Goal: Information Seeking & Learning: Compare options

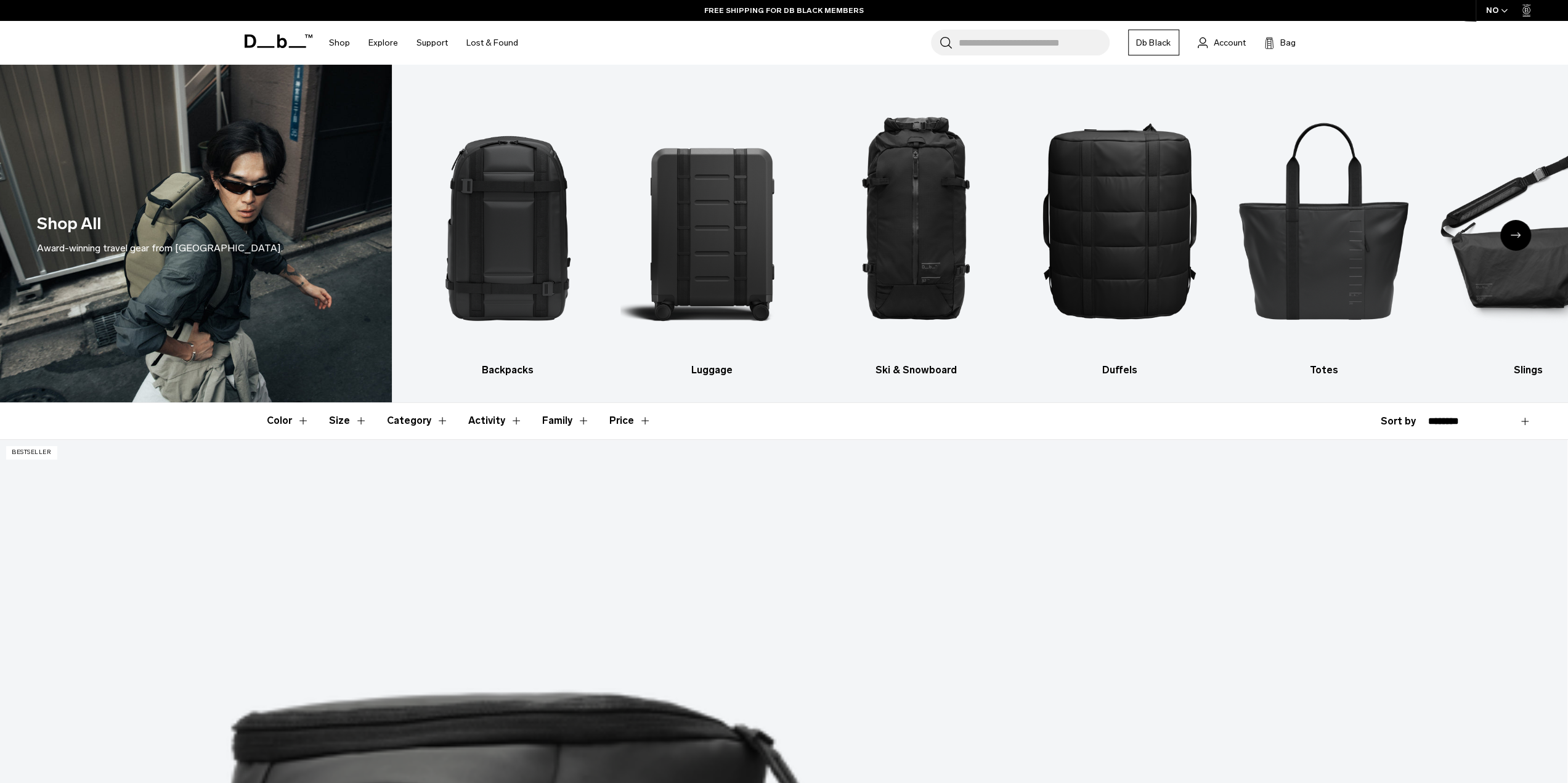
click at [714, 247] on img "2 / 10" at bounding box center [711, 220] width 182 height 274
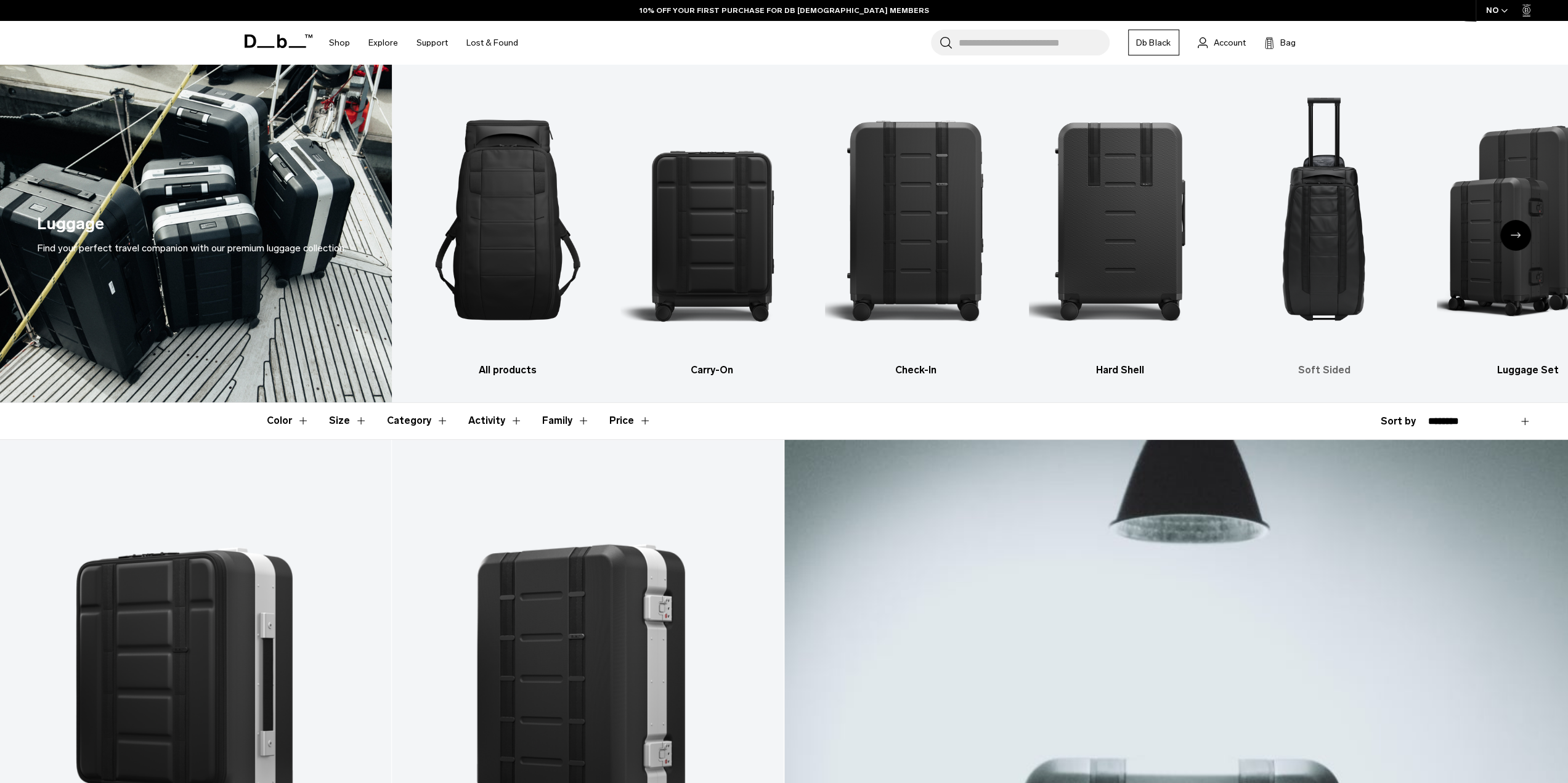
click at [1331, 295] on img "5 / 6" at bounding box center [1323, 220] width 182 height 274
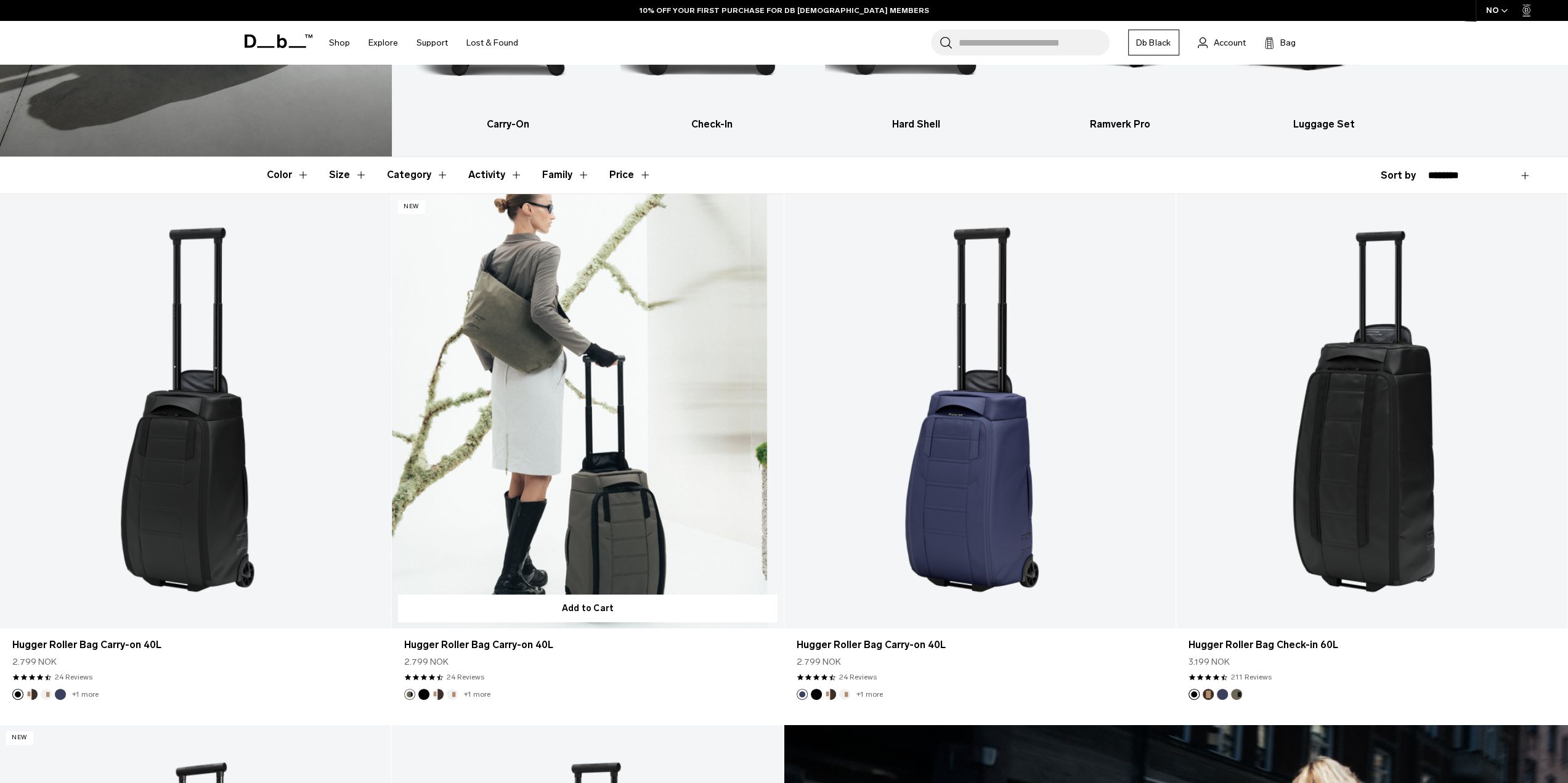
scroll to position [247, 0]
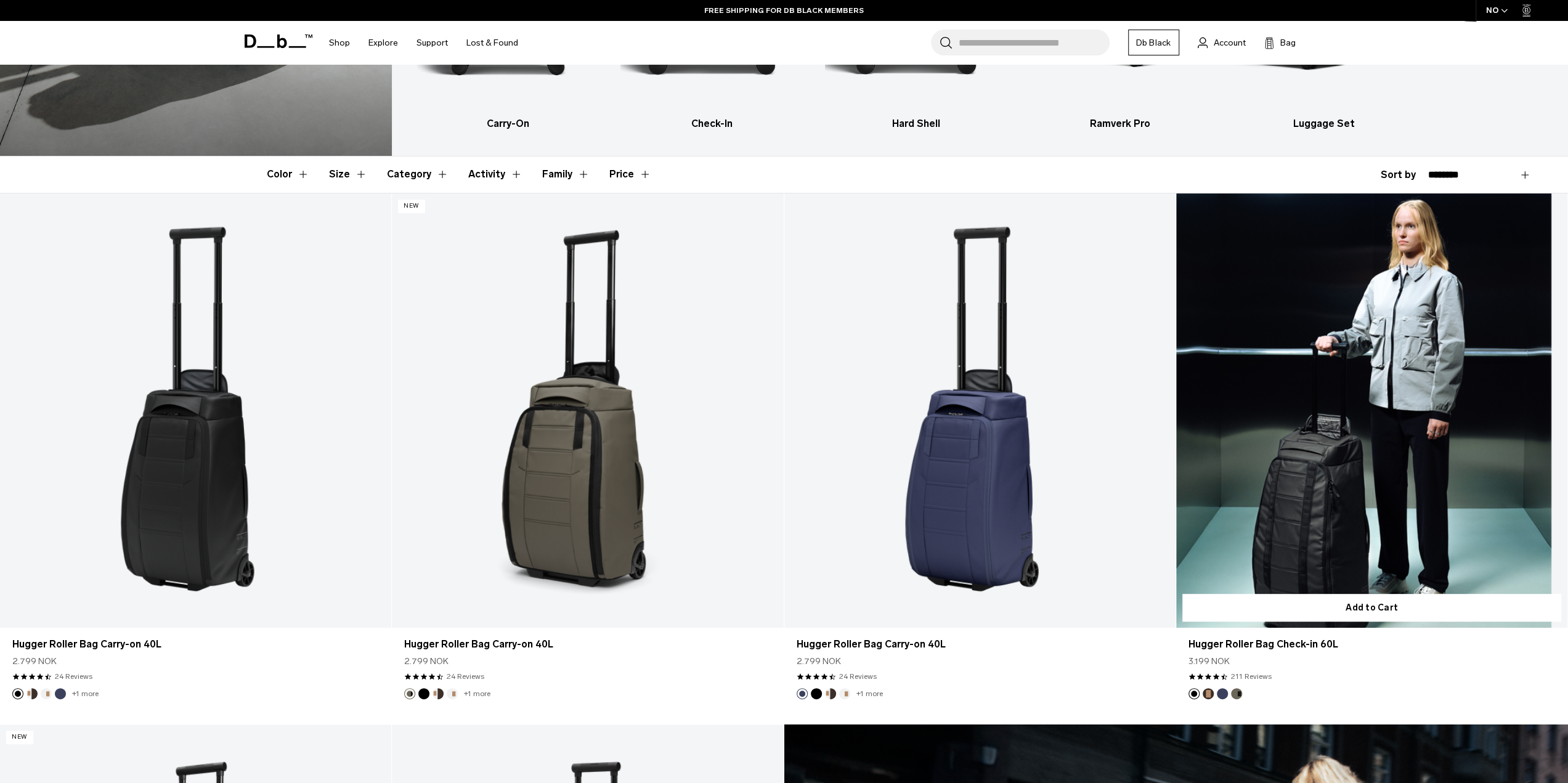
click at [1424, 538] on link "Hugger Roller Bag Check-in 60L" at bounding box center [1371, 410] width 391 height 435
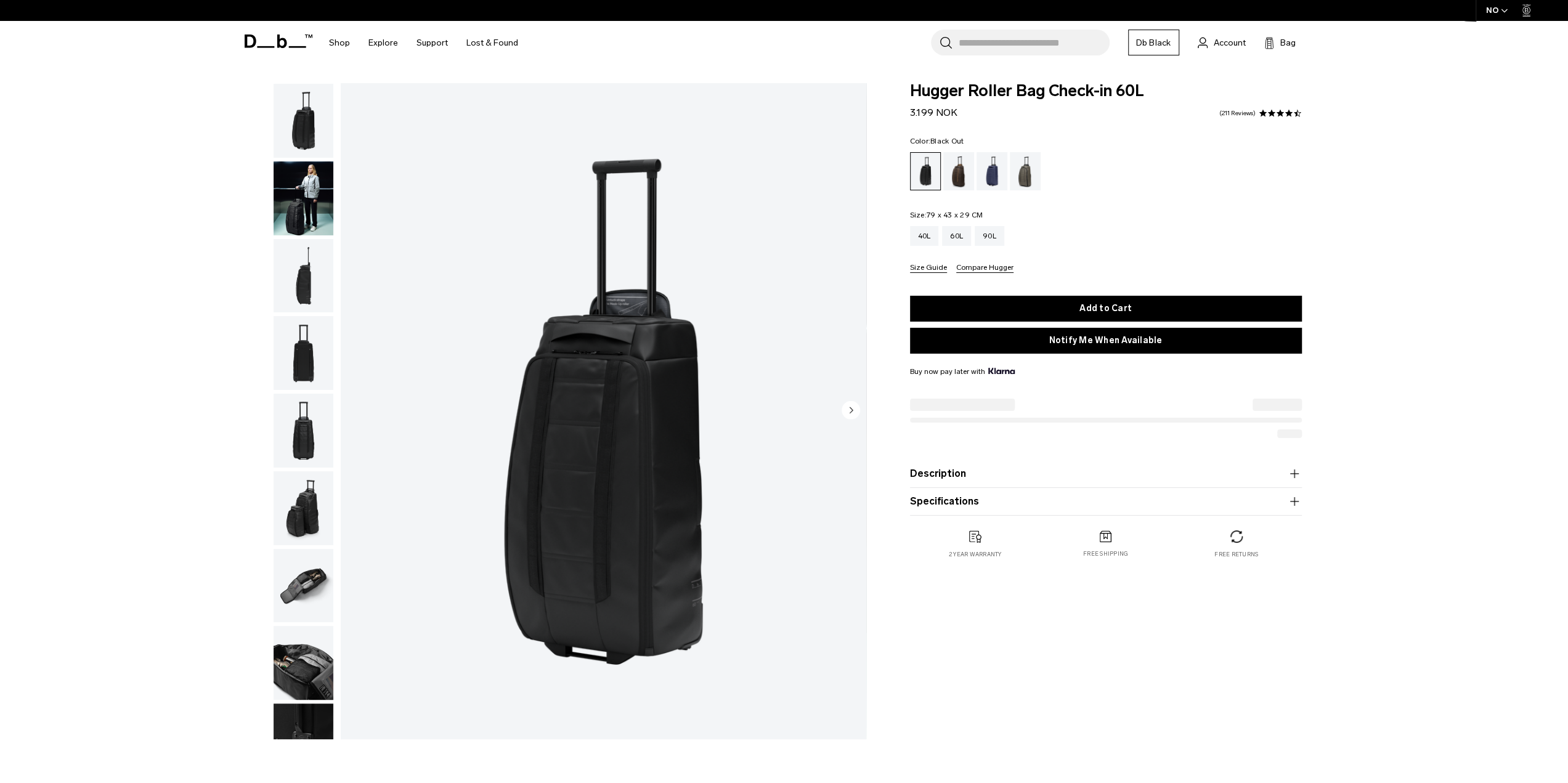
click at [1030, 168] on div "Forest Green" at bounding box center [1026, 171] width 32 height 38
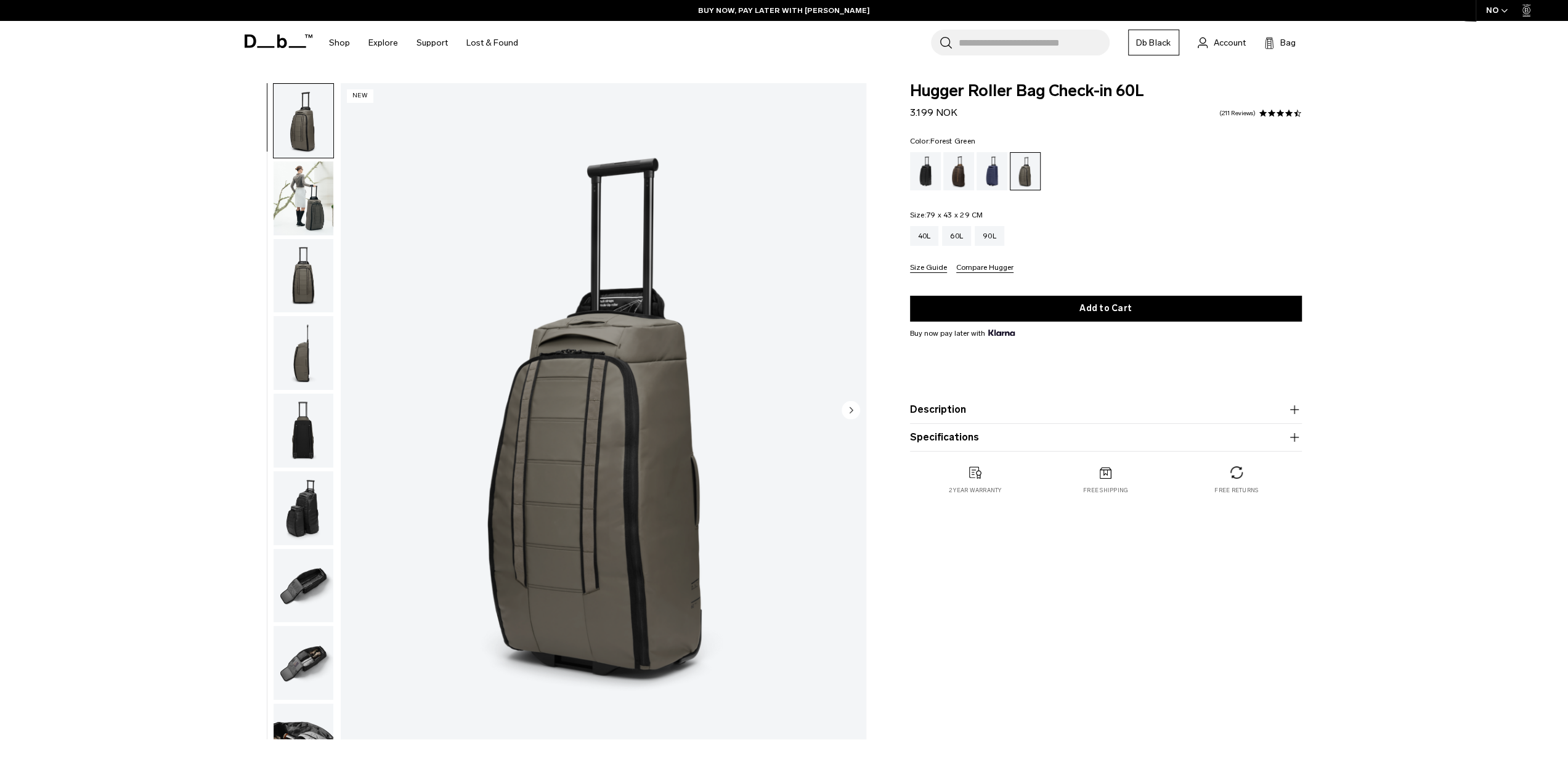
click at [852, 408] on icon "Next slide" at bounding box center [851, 410] width 3 height 5
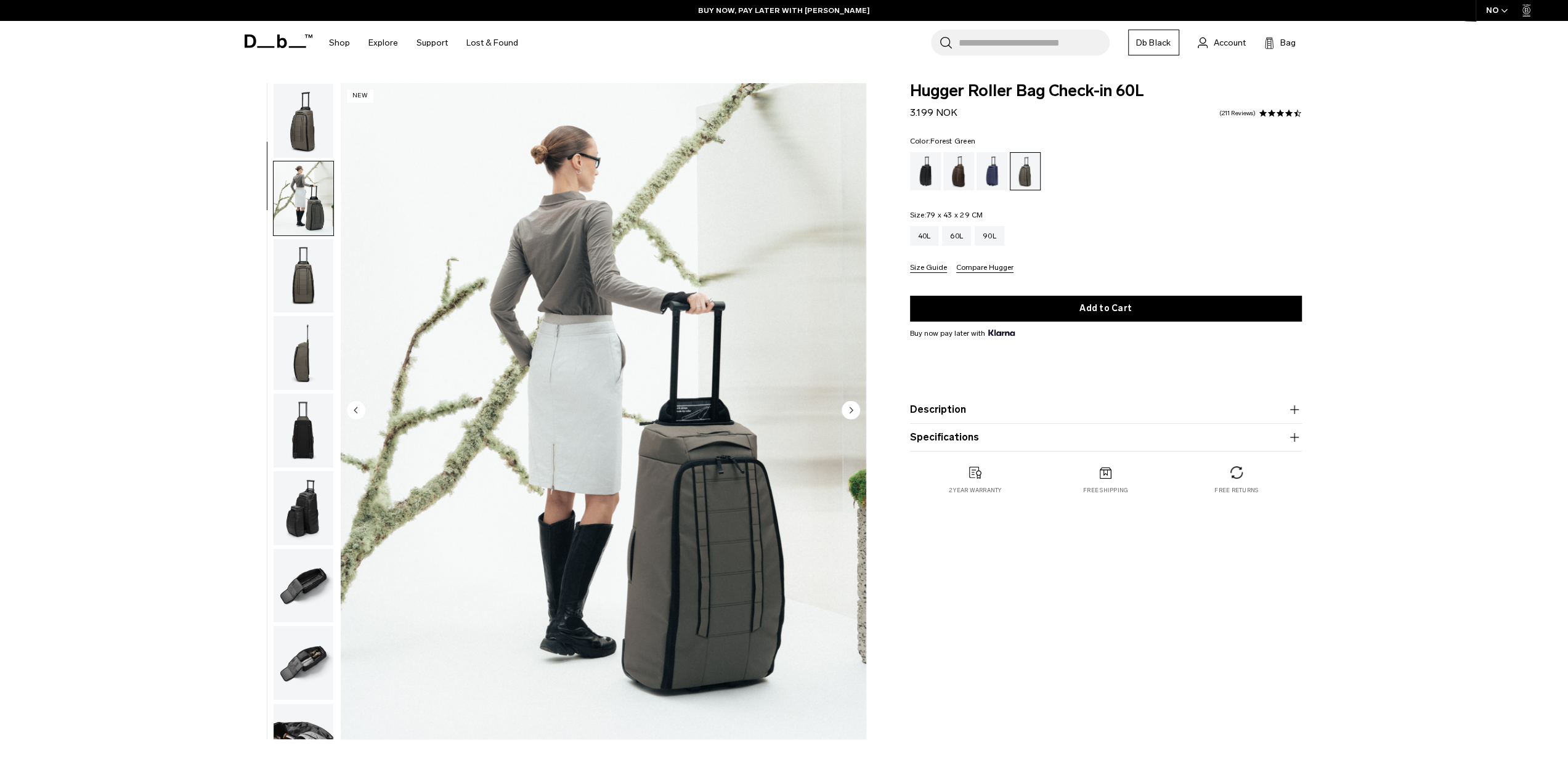
scroll to position [78, 0]
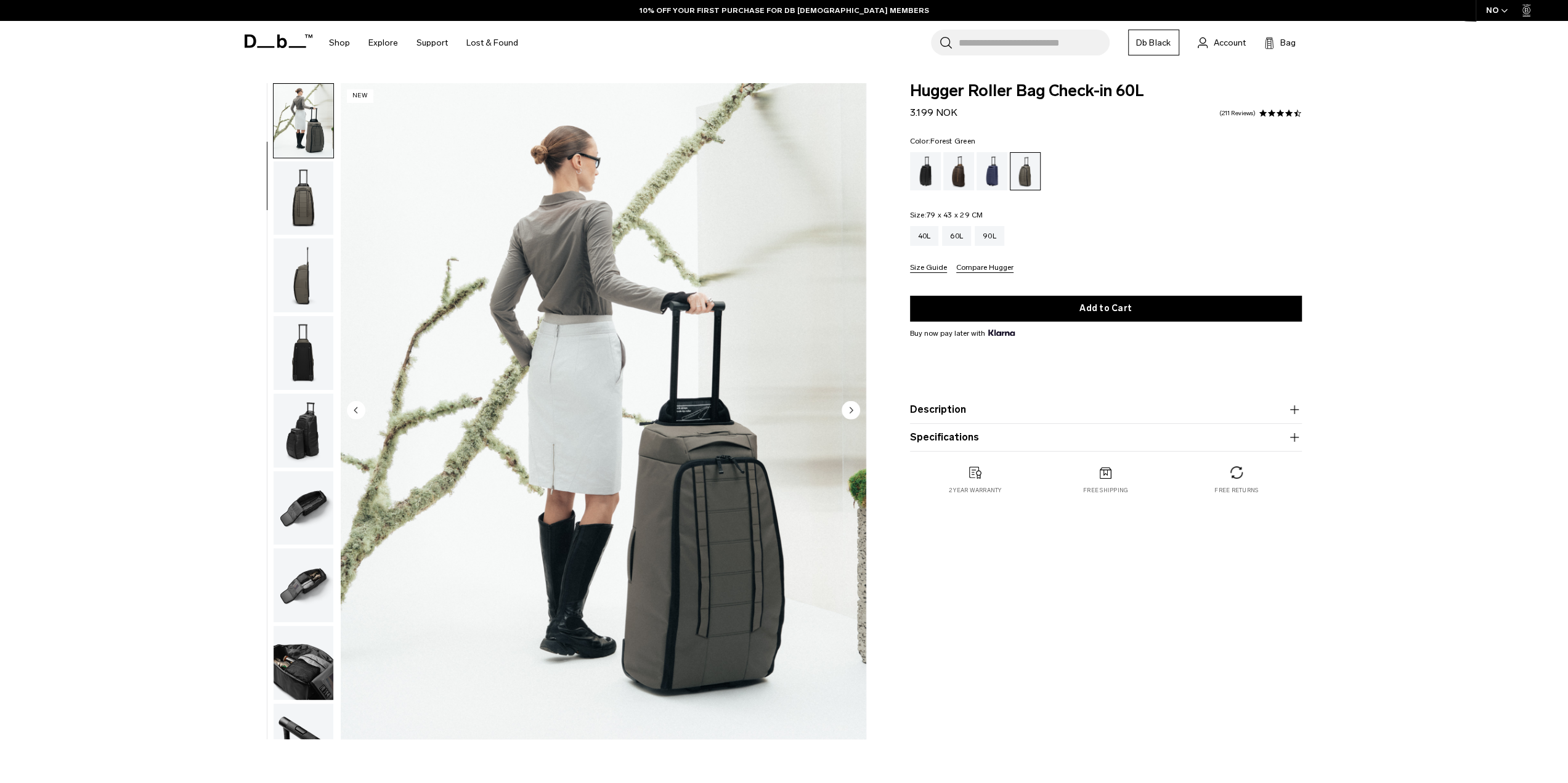
click at [850, 408] on icon "Next slide" at bounding box center [851, 410] width 3 height 5
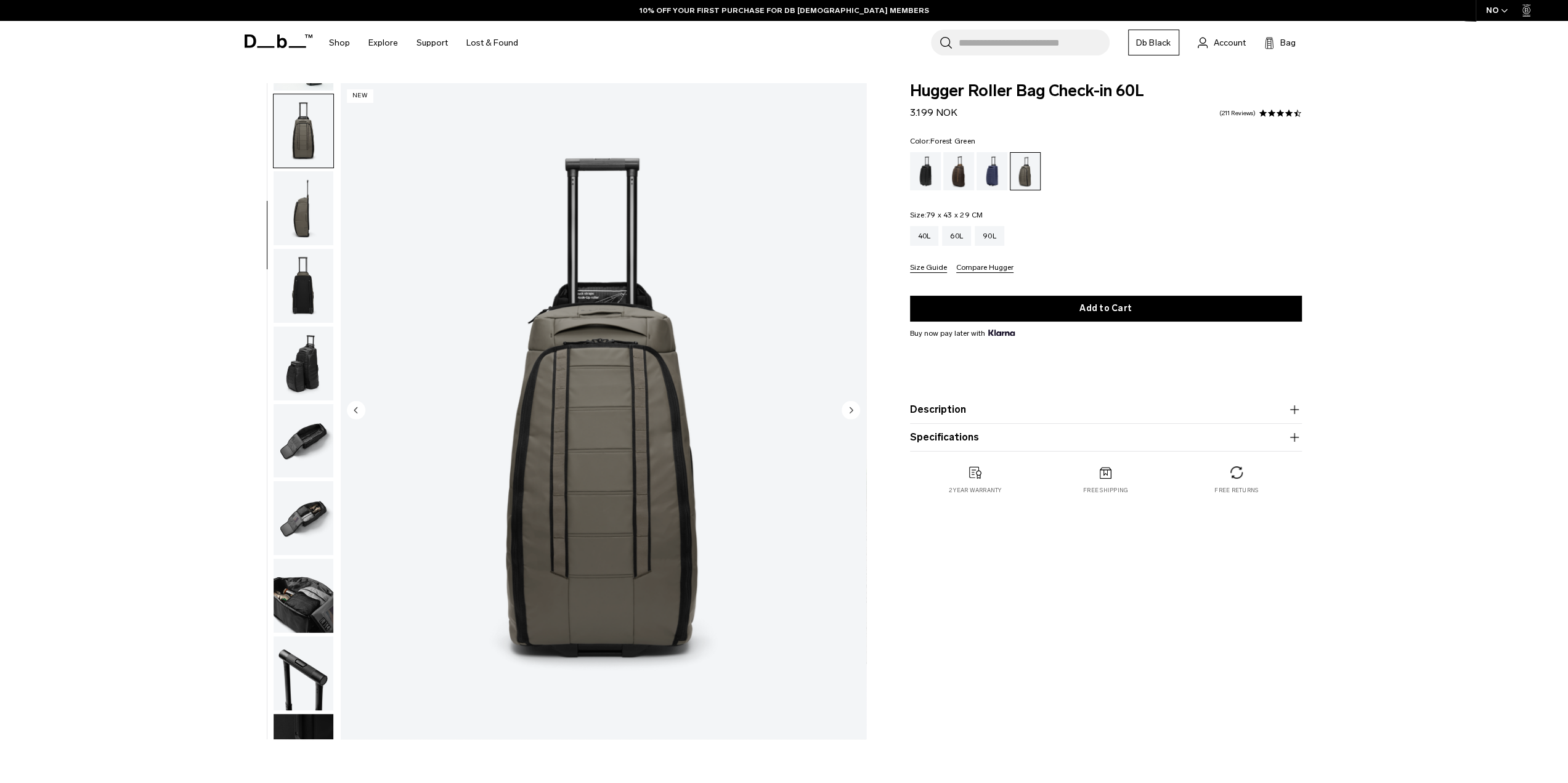
scroll to position [155, 0]
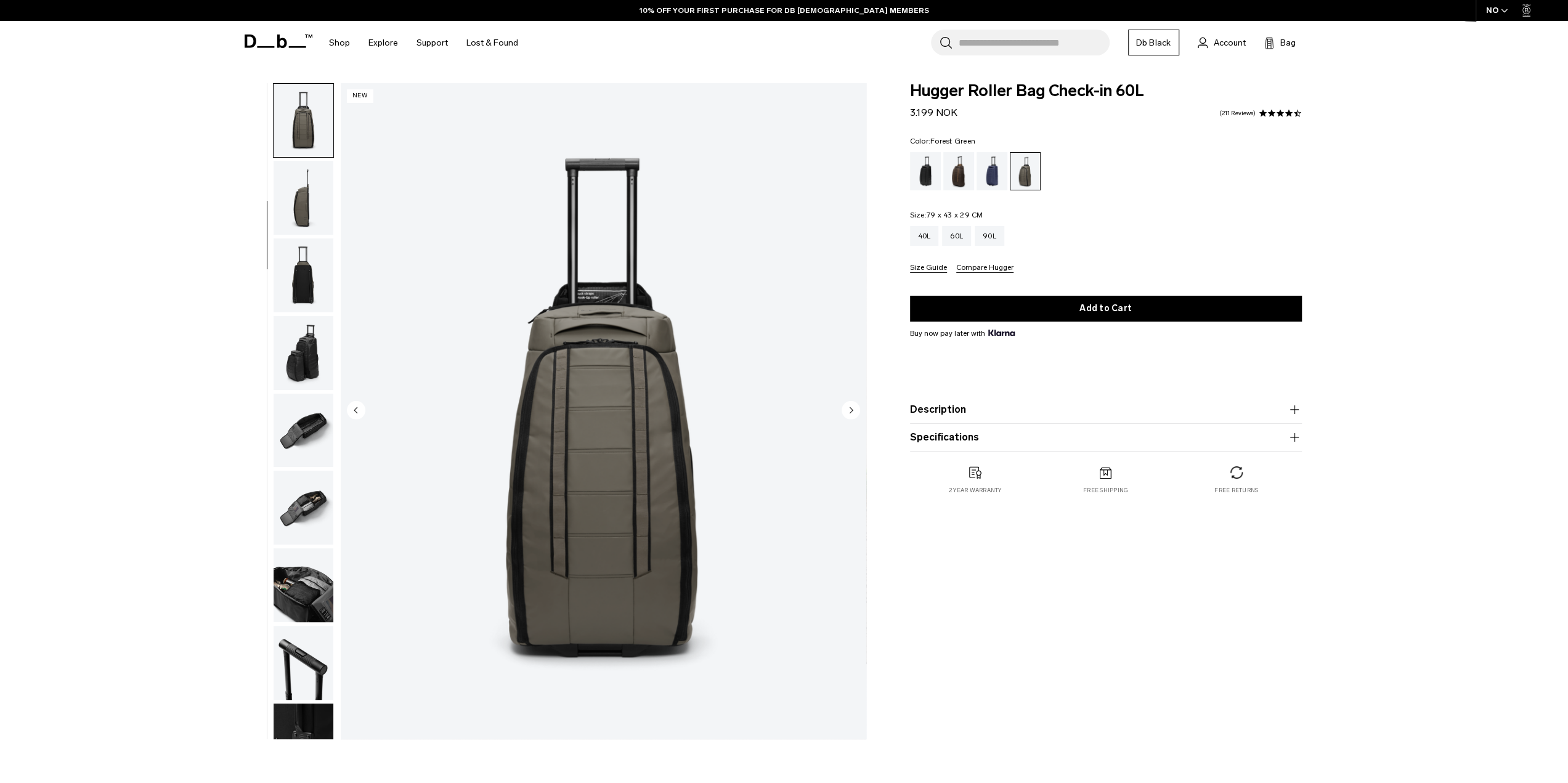
click at [850, 408] on icon "Next slide" at bounding box center [851, 410] width 3 height 5
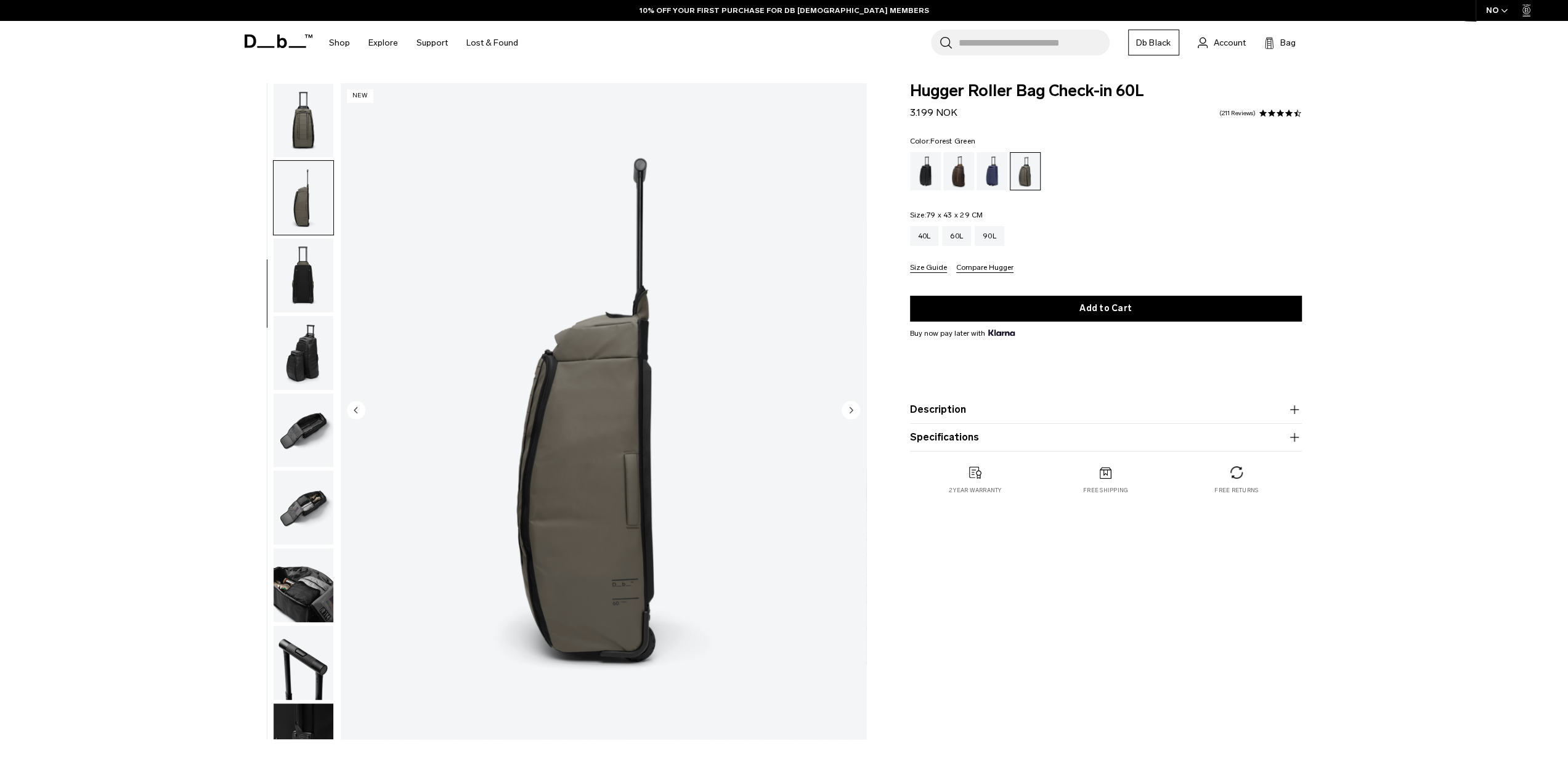
scroll to position [195, 0]
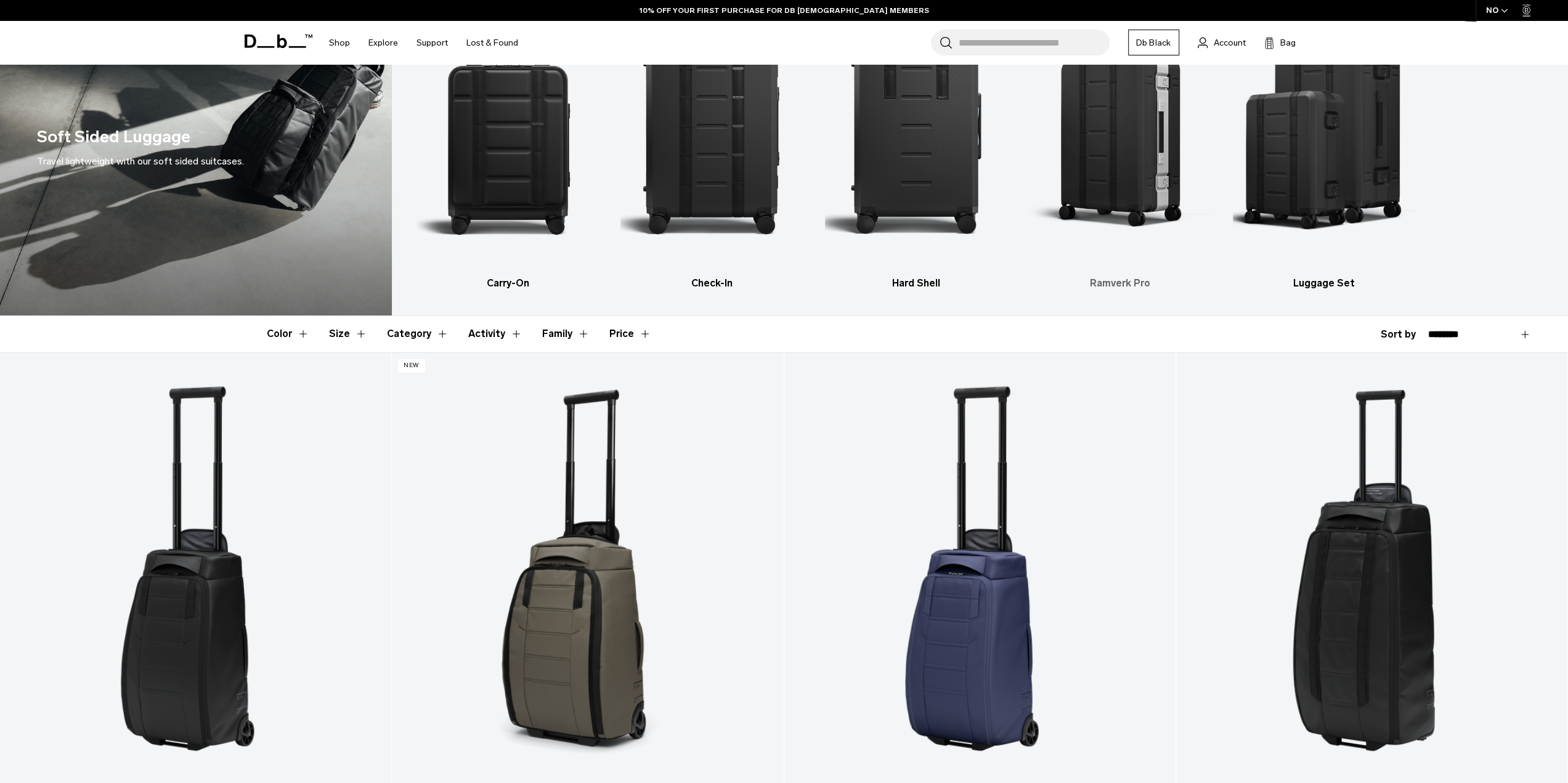
scroll to position [62, 0]
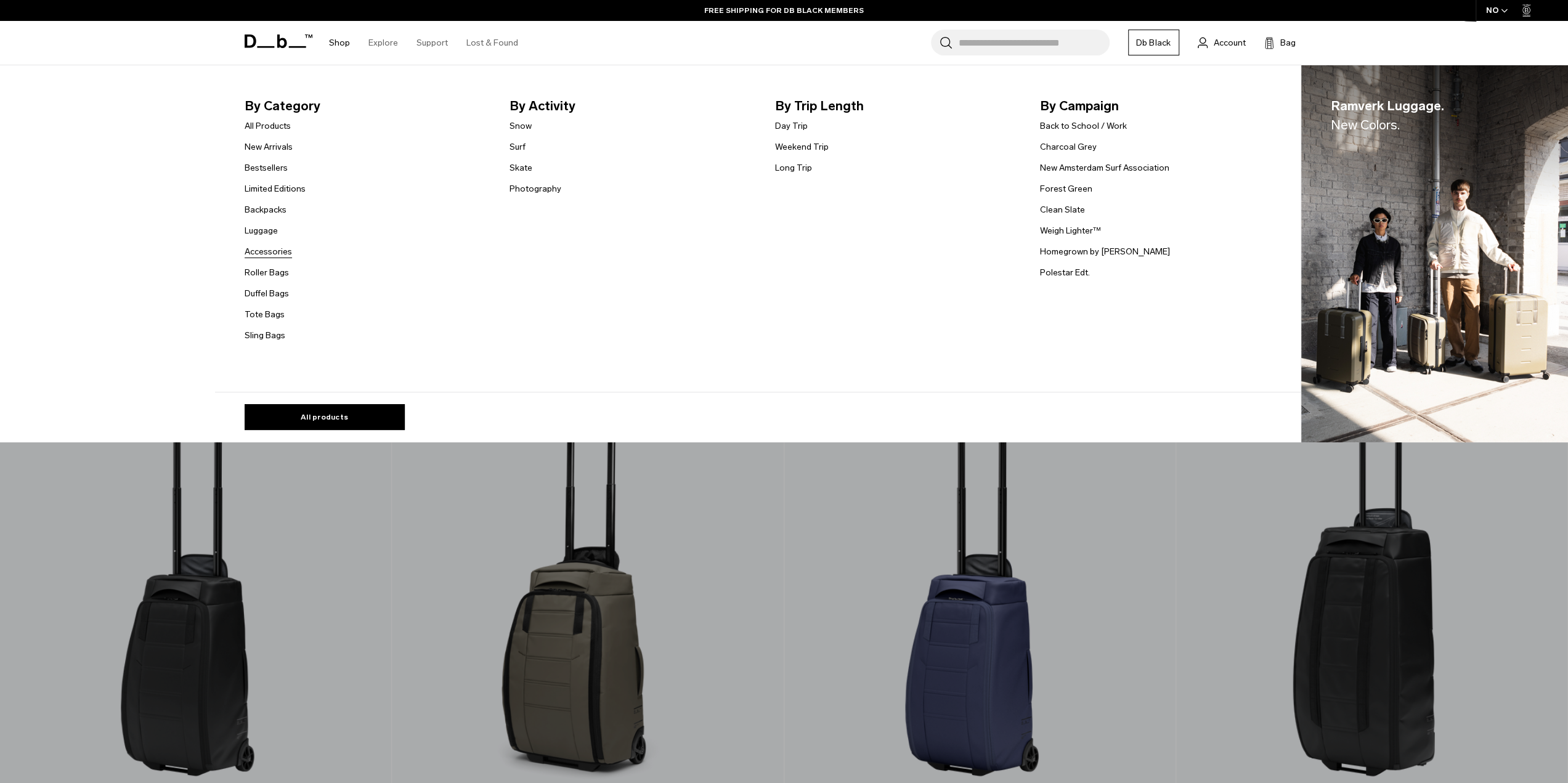
click at [265, 249] on link "Accessories" at bounding box center [268, 252] width 47 height 13
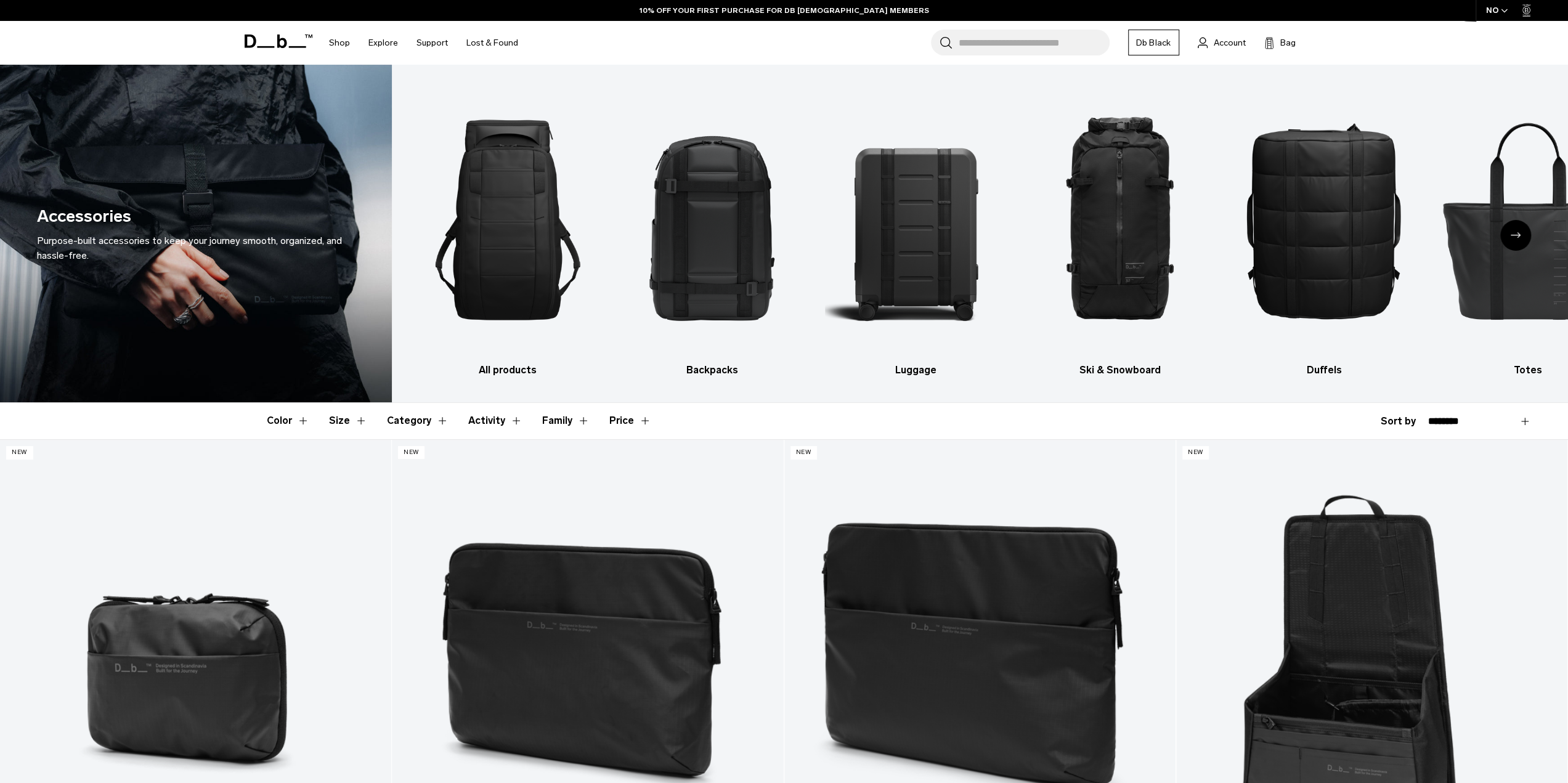
click at [1517, 236] on icon "Next slide" at bounding box center [1516, 235] width 10 height 5
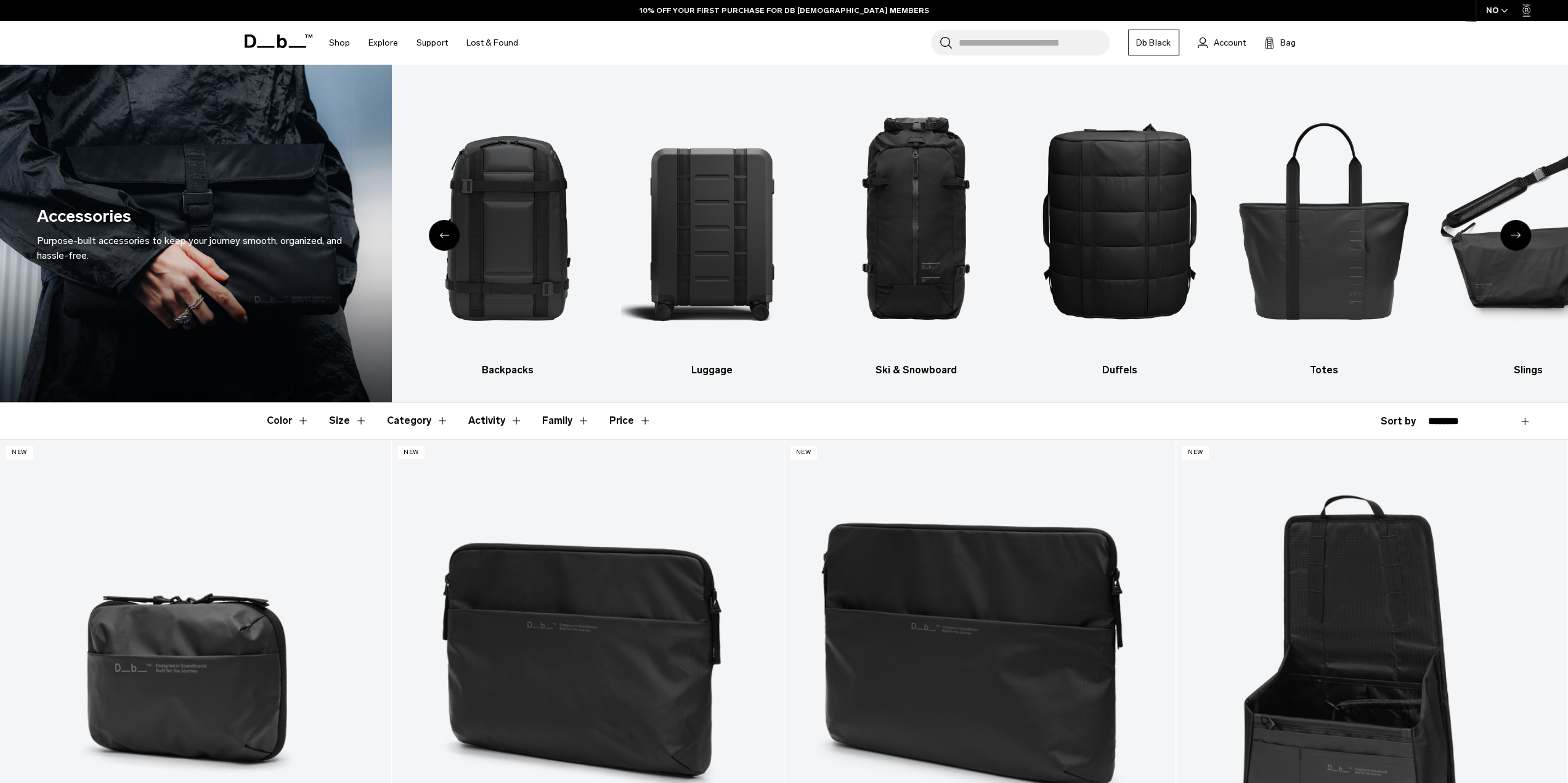
click at [1519, 239] on div "Next slide" at bounding box center [1515, 235] width 31 height 31
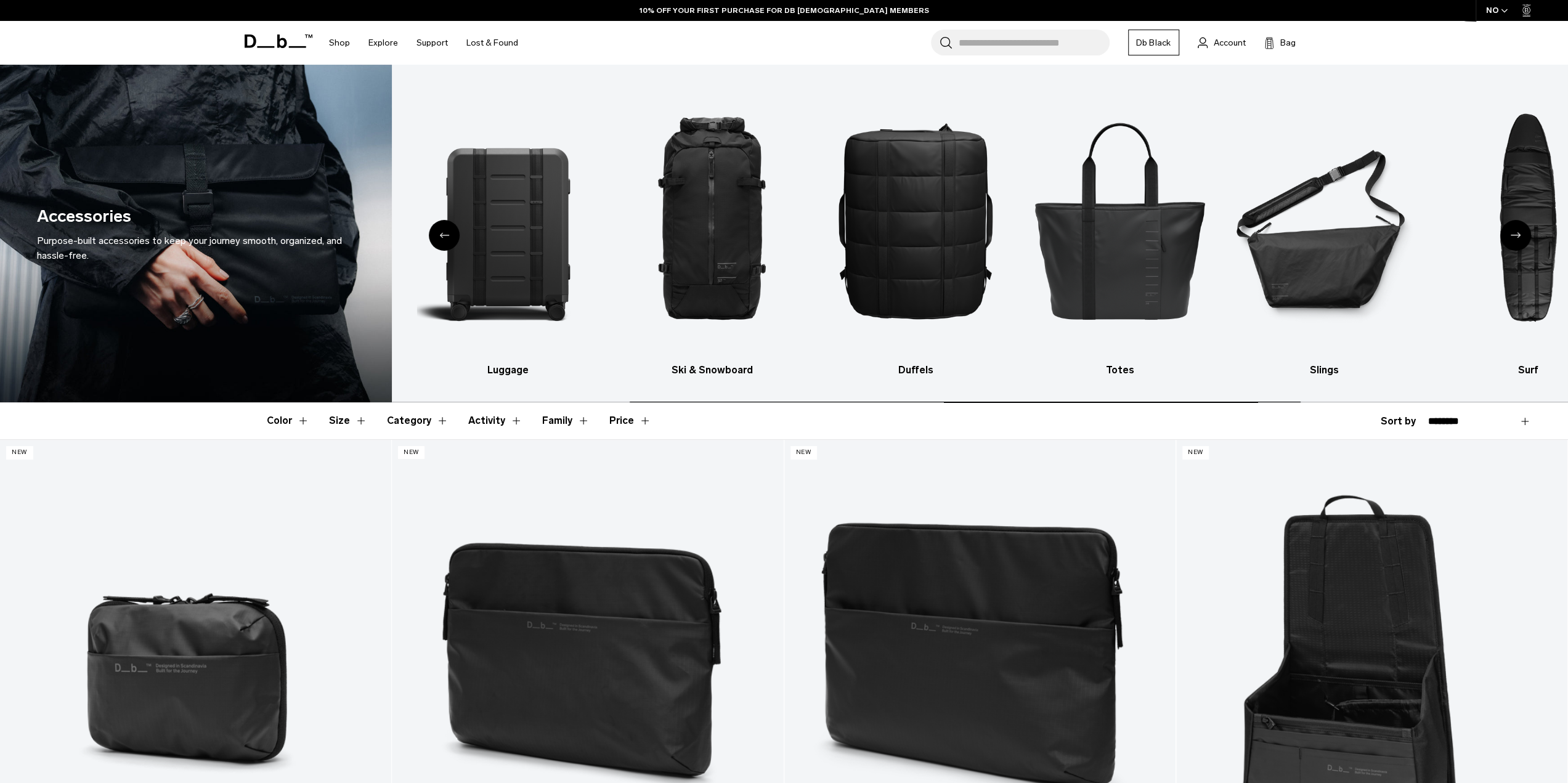
click at [1517, 234] on icon "Next slide" at bounding box center [1516, 235] width 10 height 5
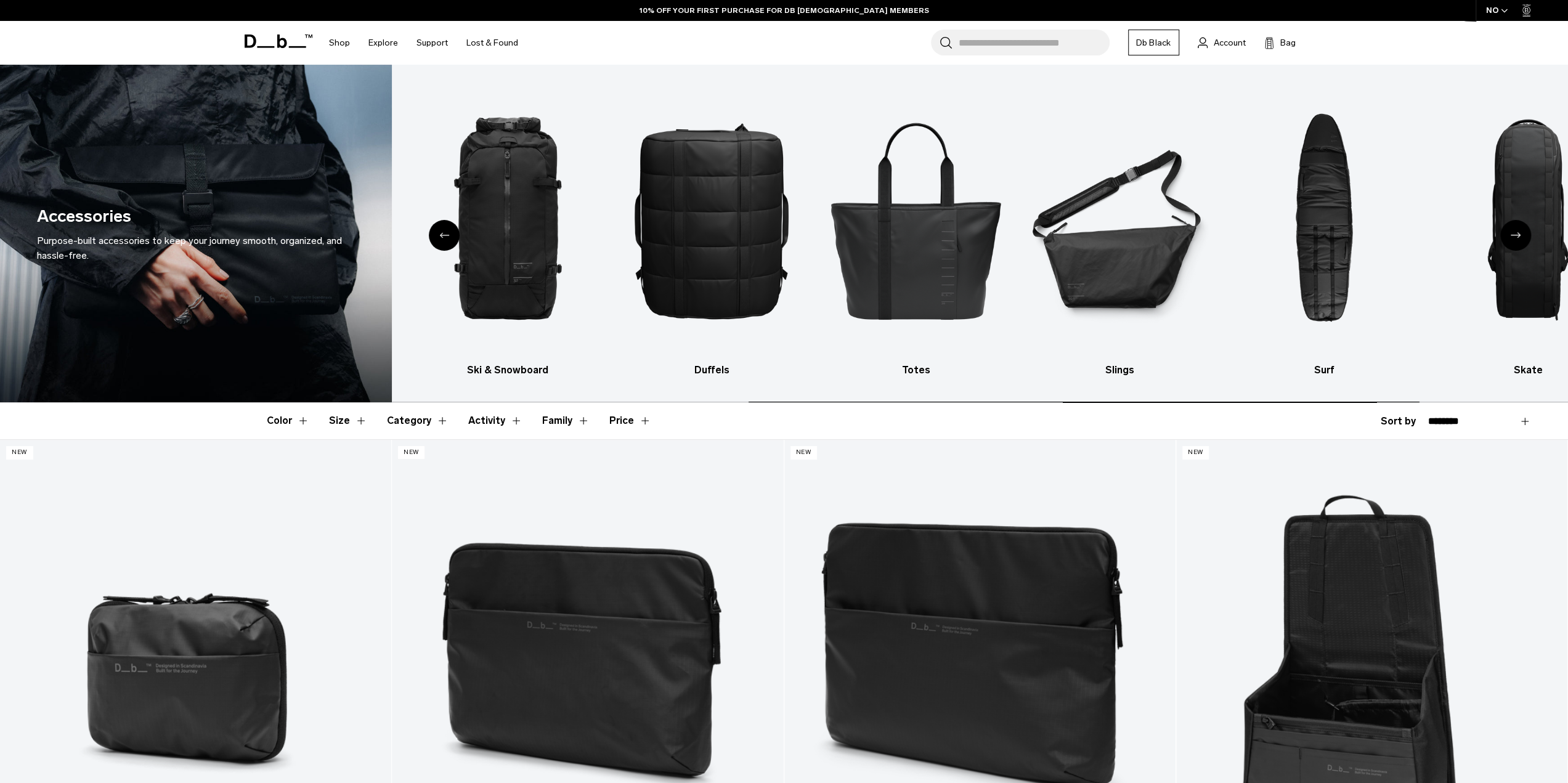
click at [1517, 234] on icon "Next slide" at bounding box center [1516, 235] width 10 height 5
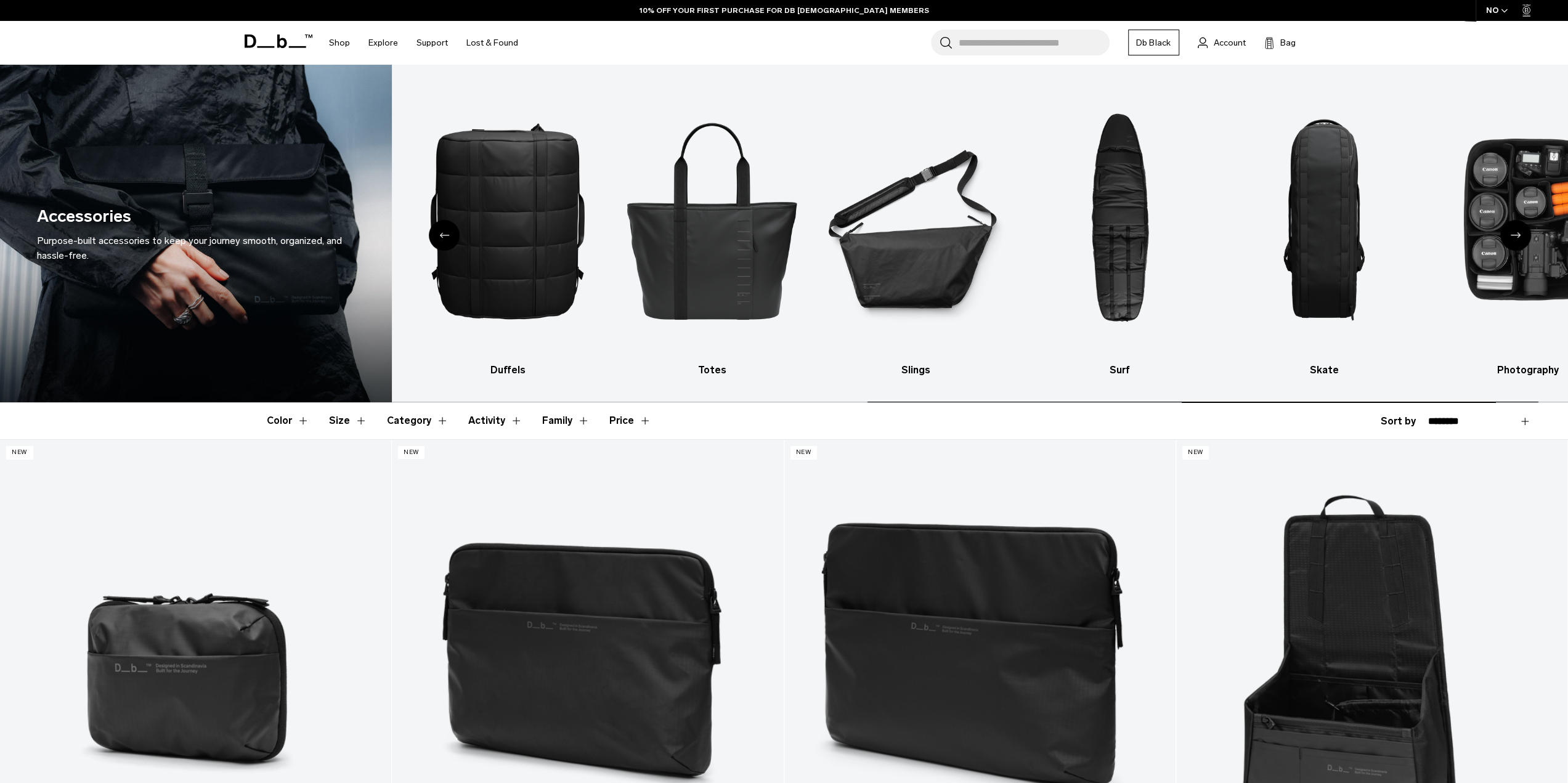
click at [1517, 234] on icon "Next slide" at bounding box center [1516, 235] width 10 height 5
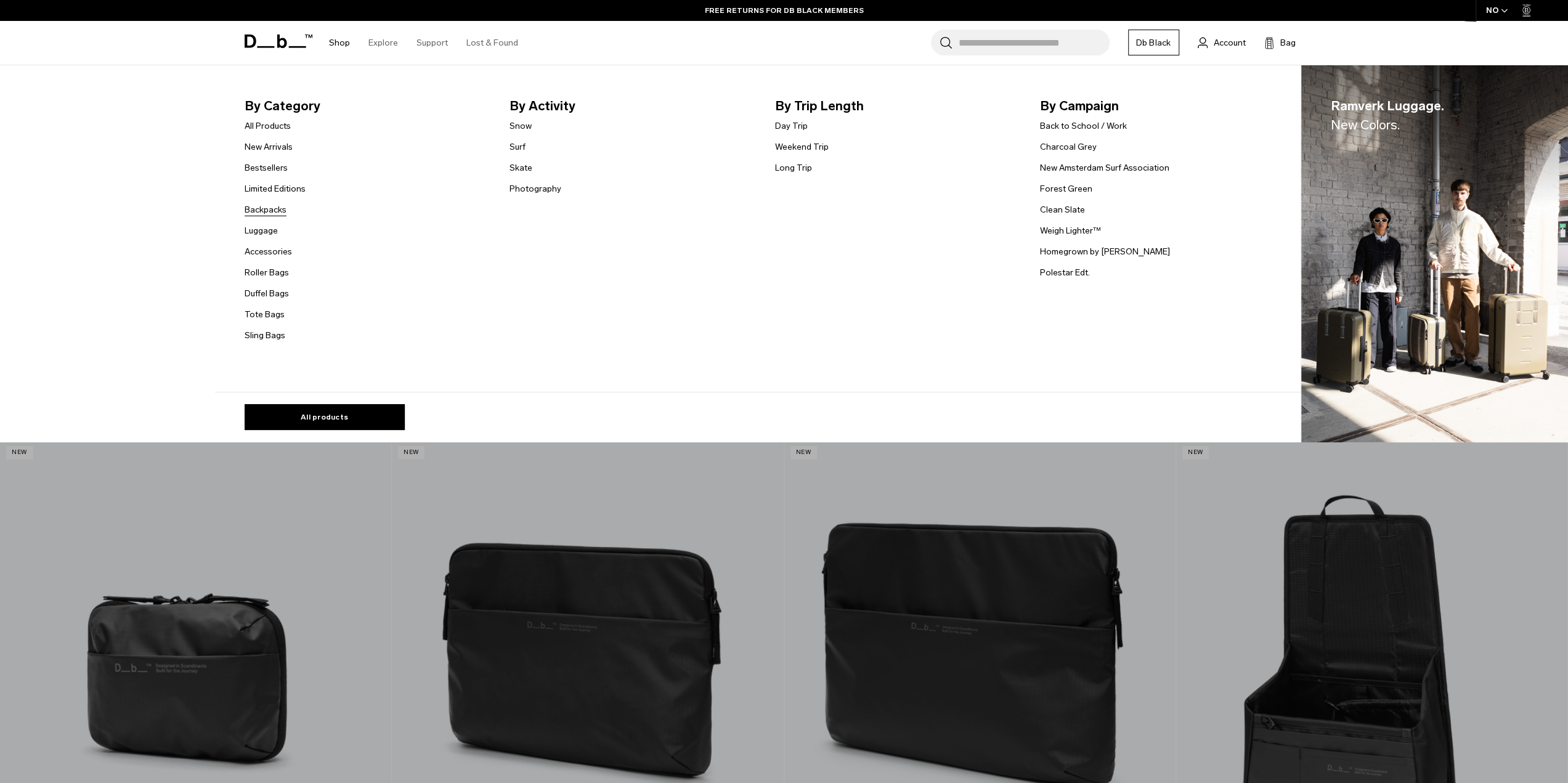
click at [265, 211] on link "Backpacks" at bounding box center [265, 210] width 42 height 13
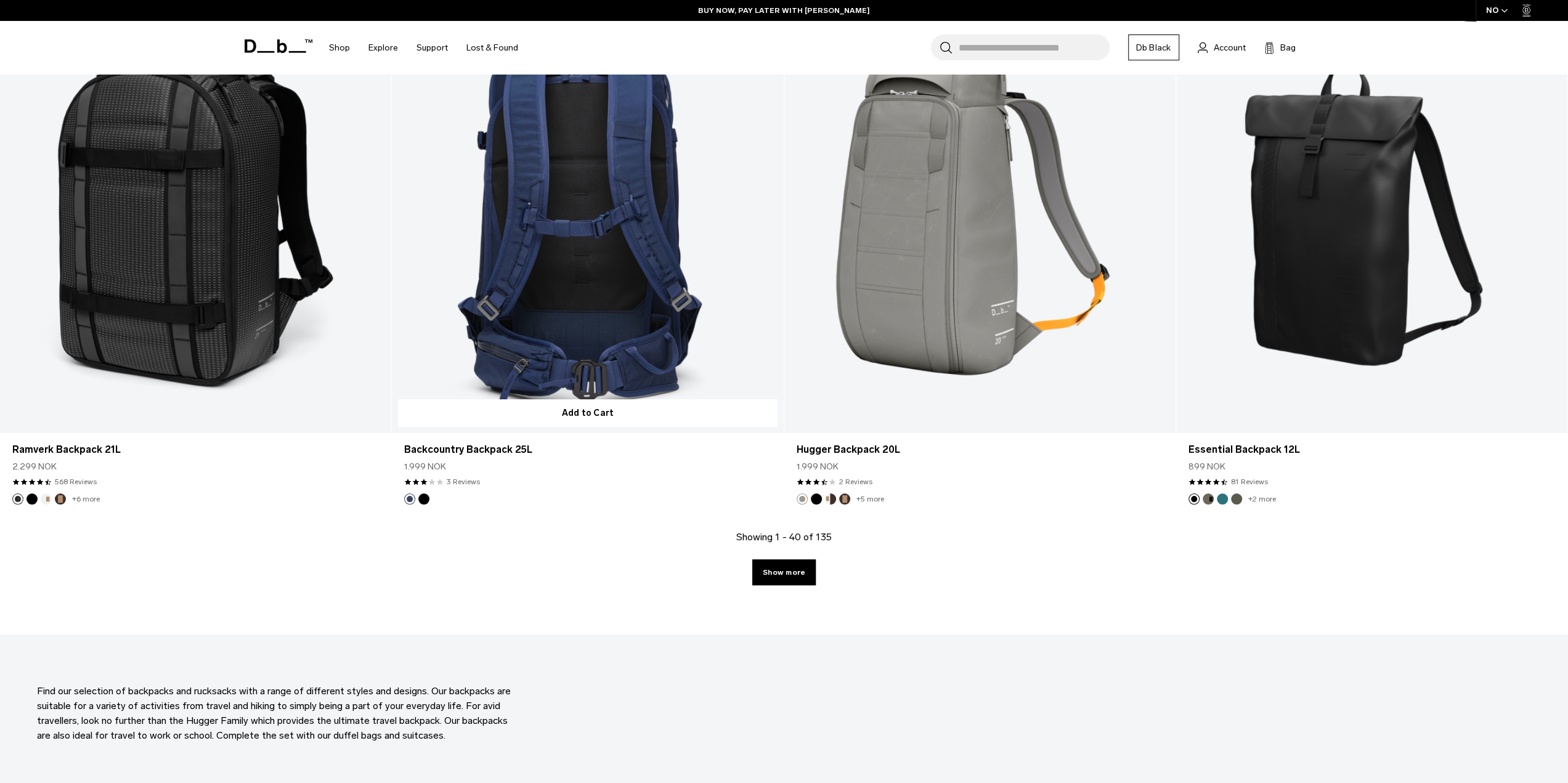
scroll to position [5349, 0]
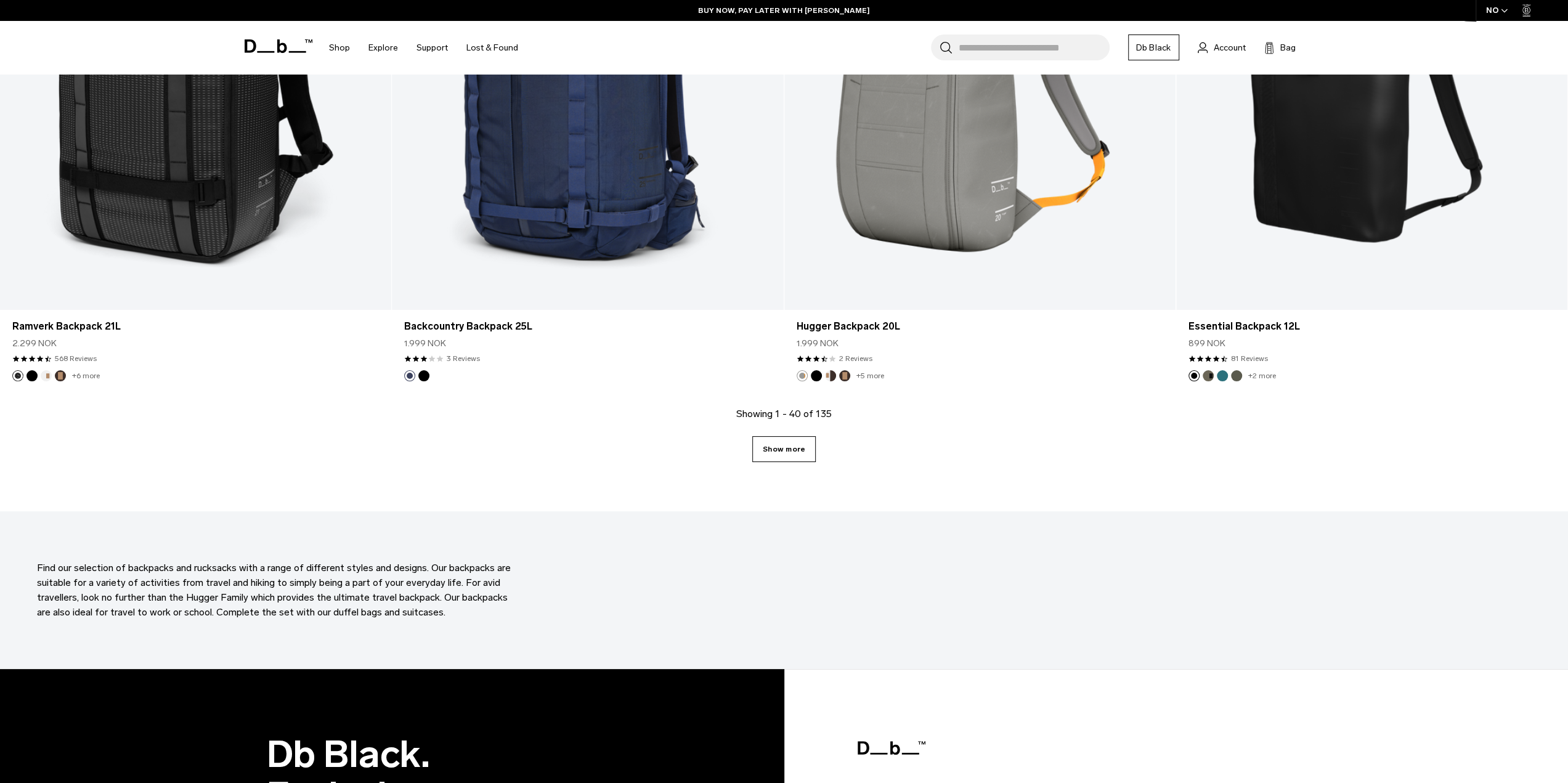
click at [782, 450] on link "Show more" at bounding box center [784, 450] width 63 height 26
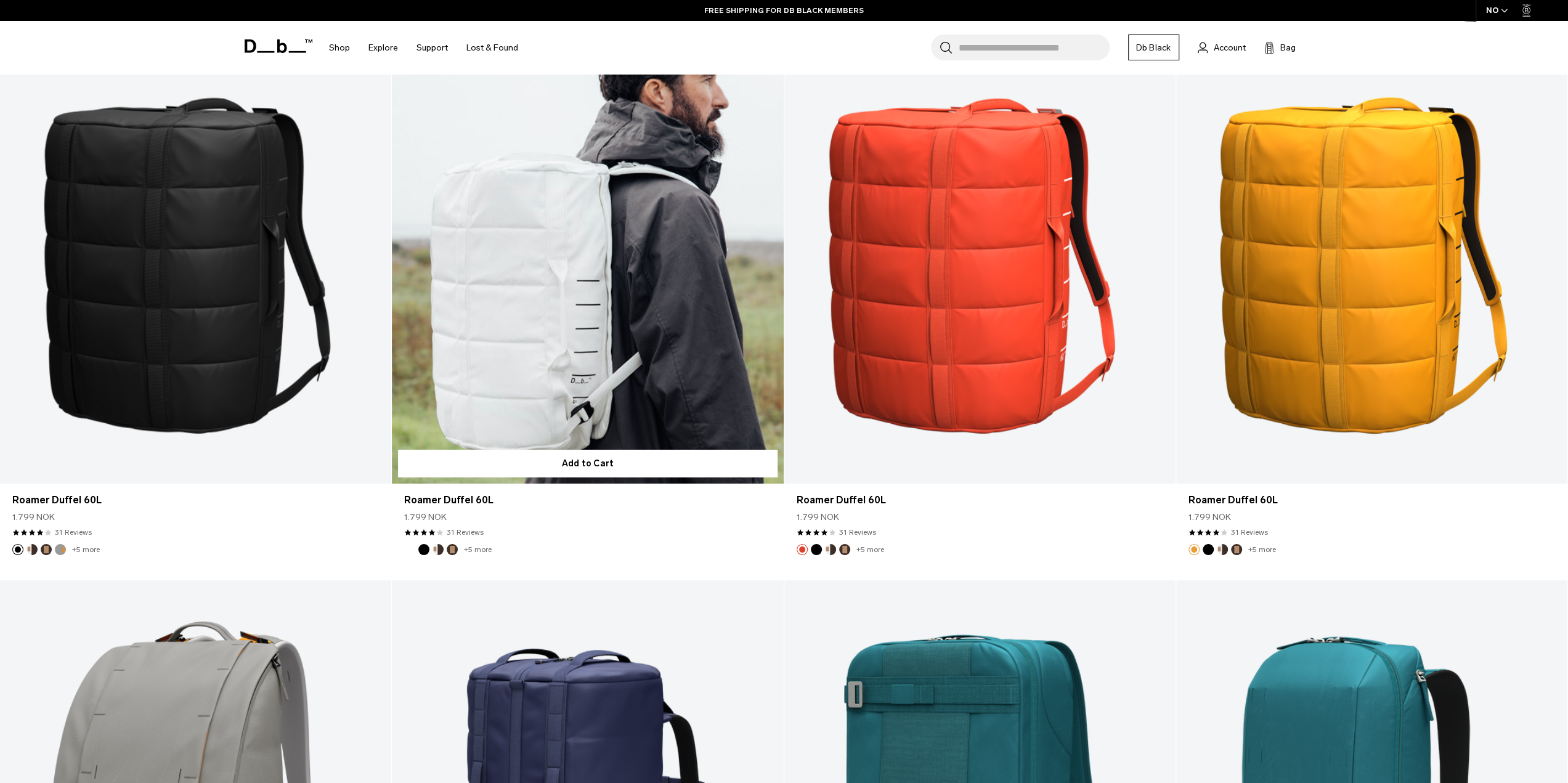
scroll to position [8871, 0]
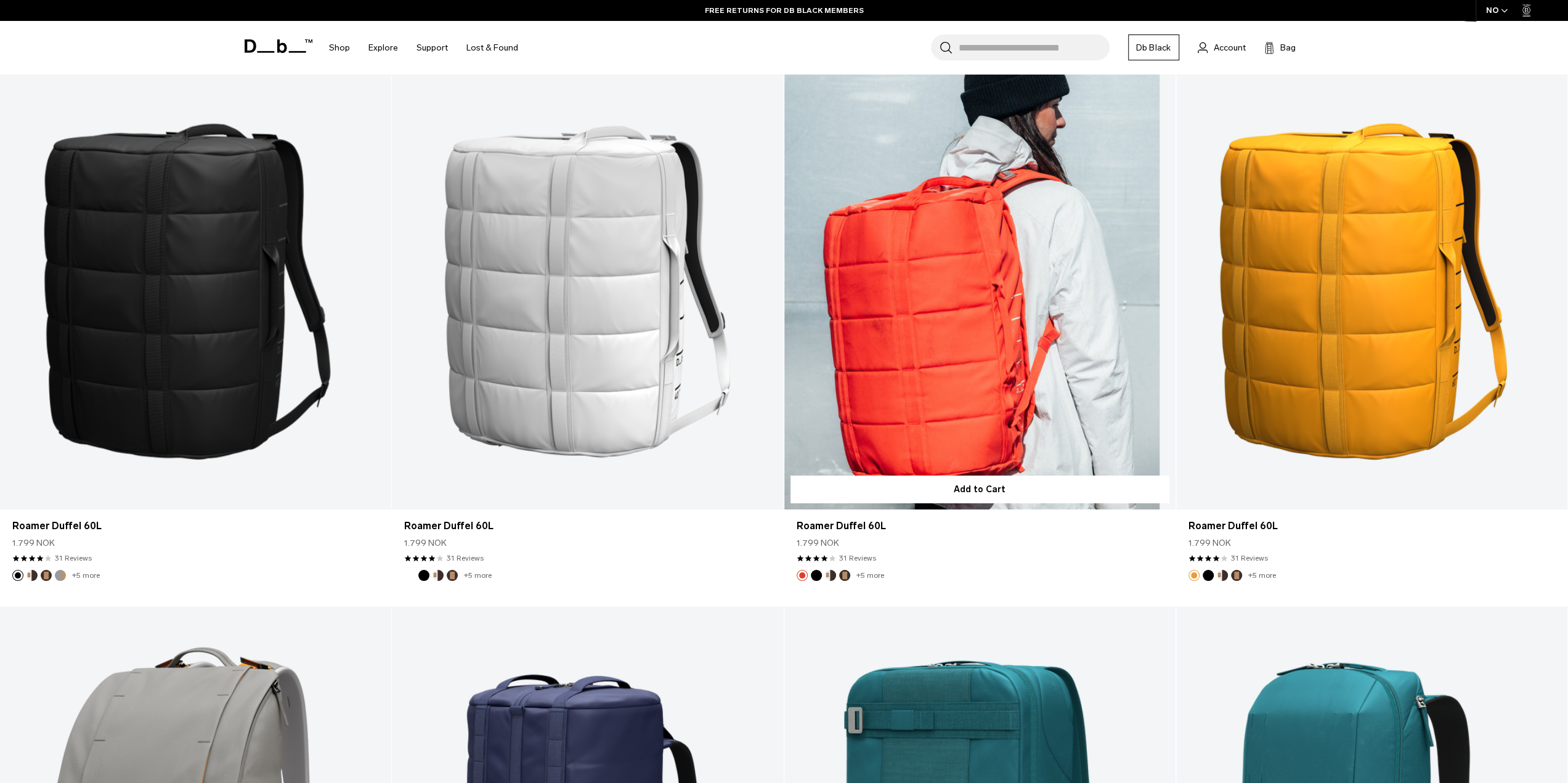
click at [894, 360] on link "Roamer Duffel 60L" at bounding box center [980, 291] width 391 height 435
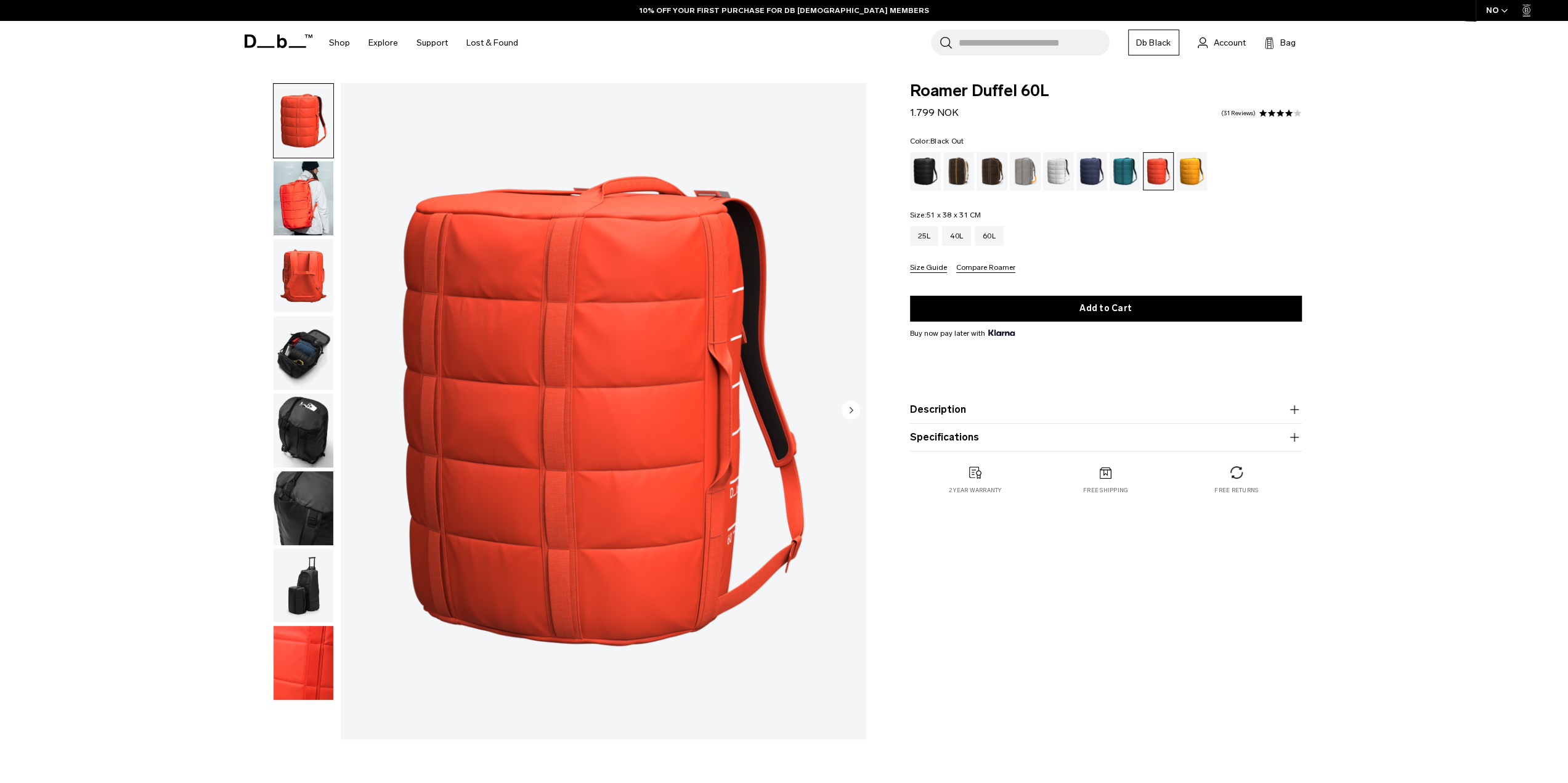
click at [928, 172] on div "Black Out" at bounding box center [926, 171] width 32 height 38
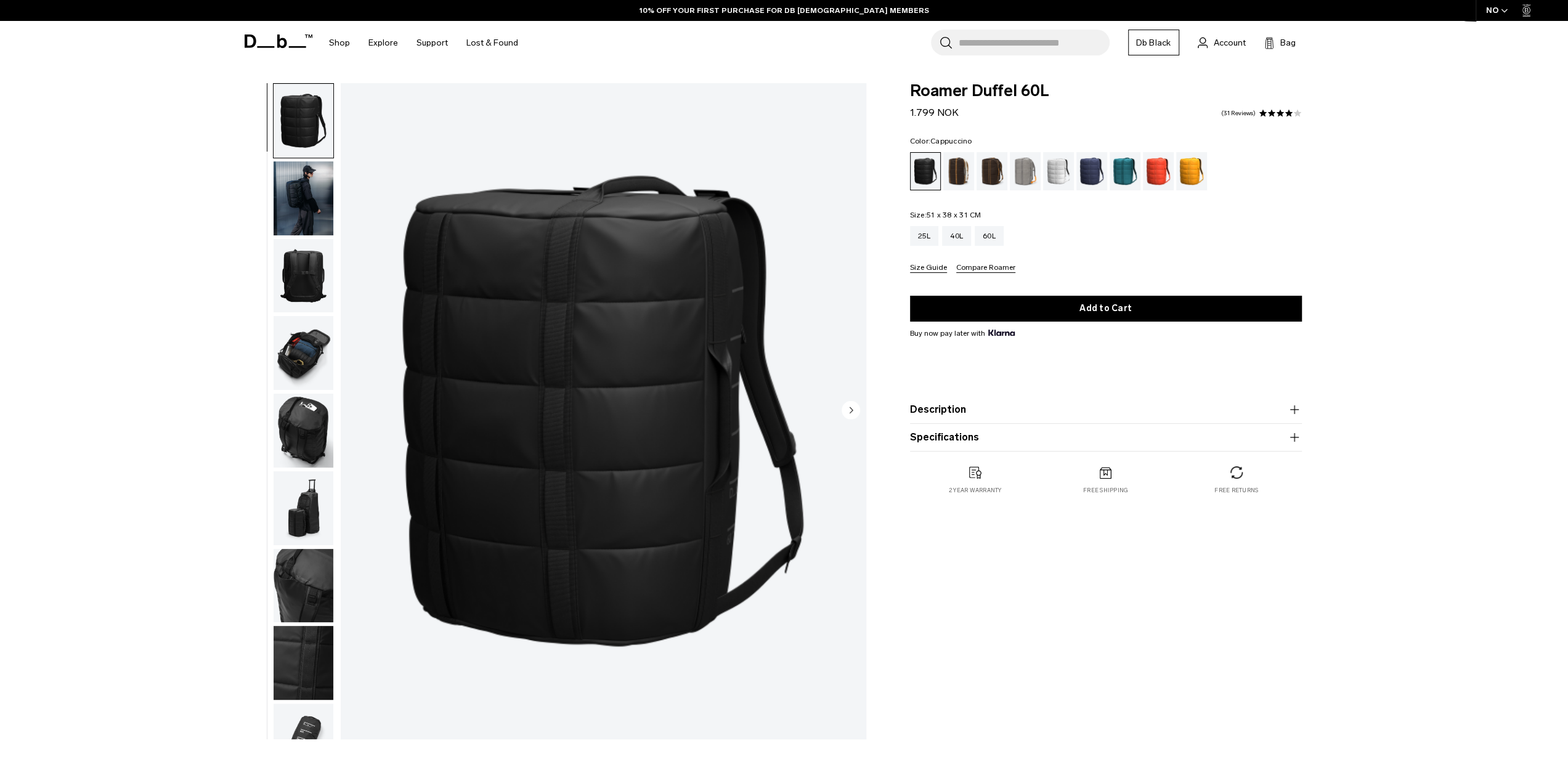
click at [954, 175] on div "Cappuccino" at bounding box center [959, 171] width 32 height 38
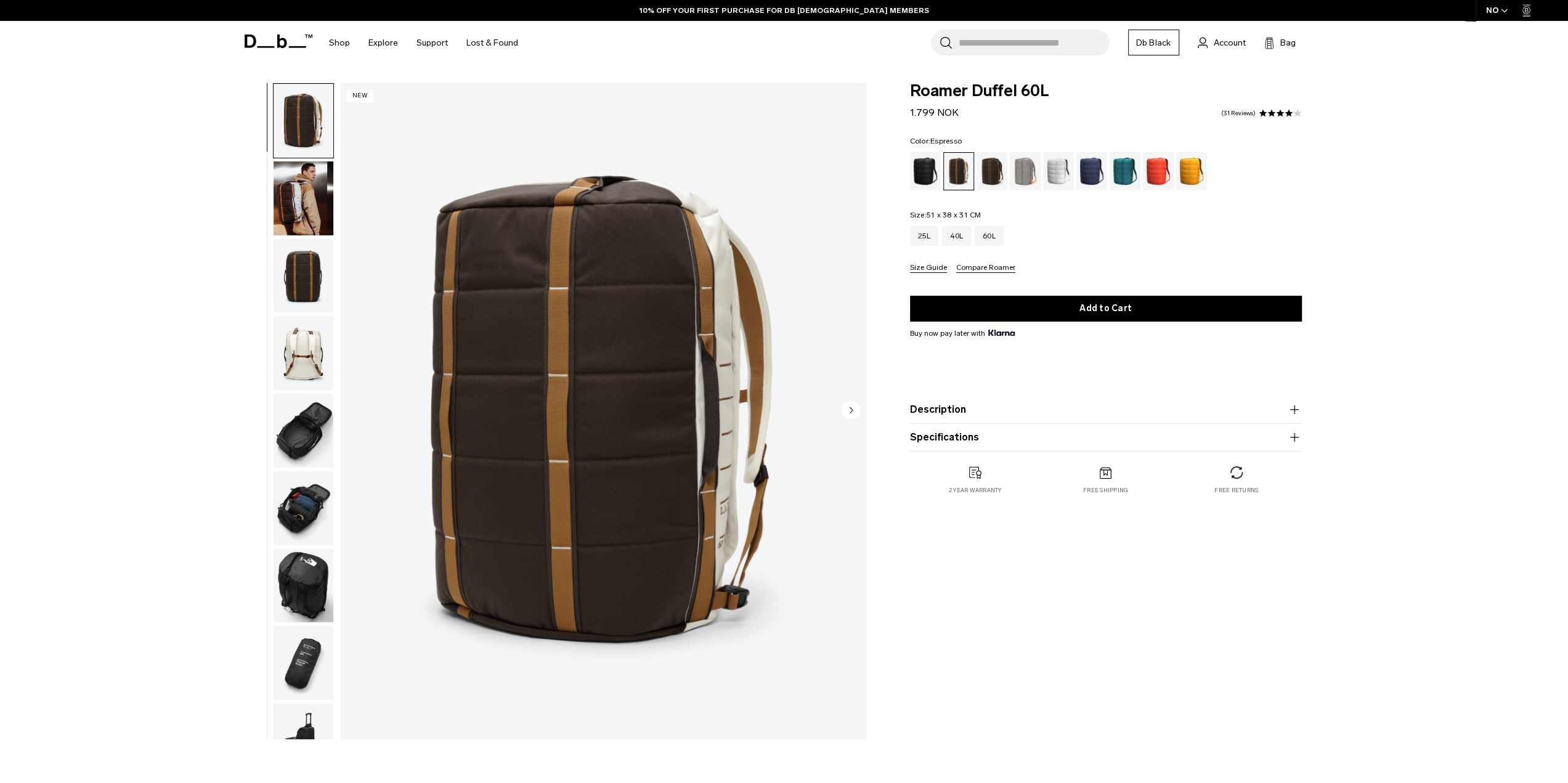
click at [993, 175] on div "Espresso" at bounding box center [993, 171] width 32 height 38
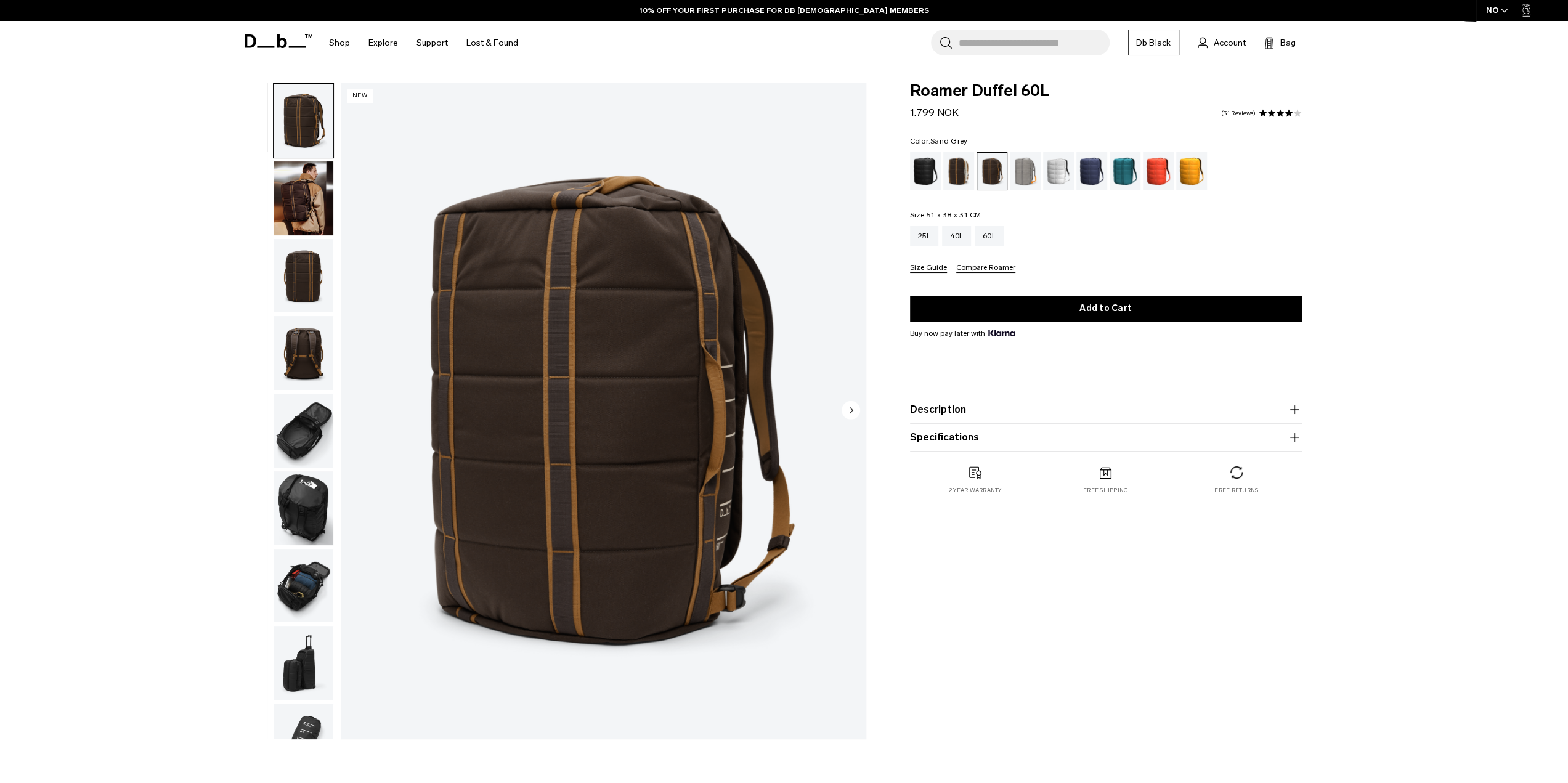
click at [1022, 173] on div "Sand Grey" at bounding box center [1026, 171] width 32 height 38
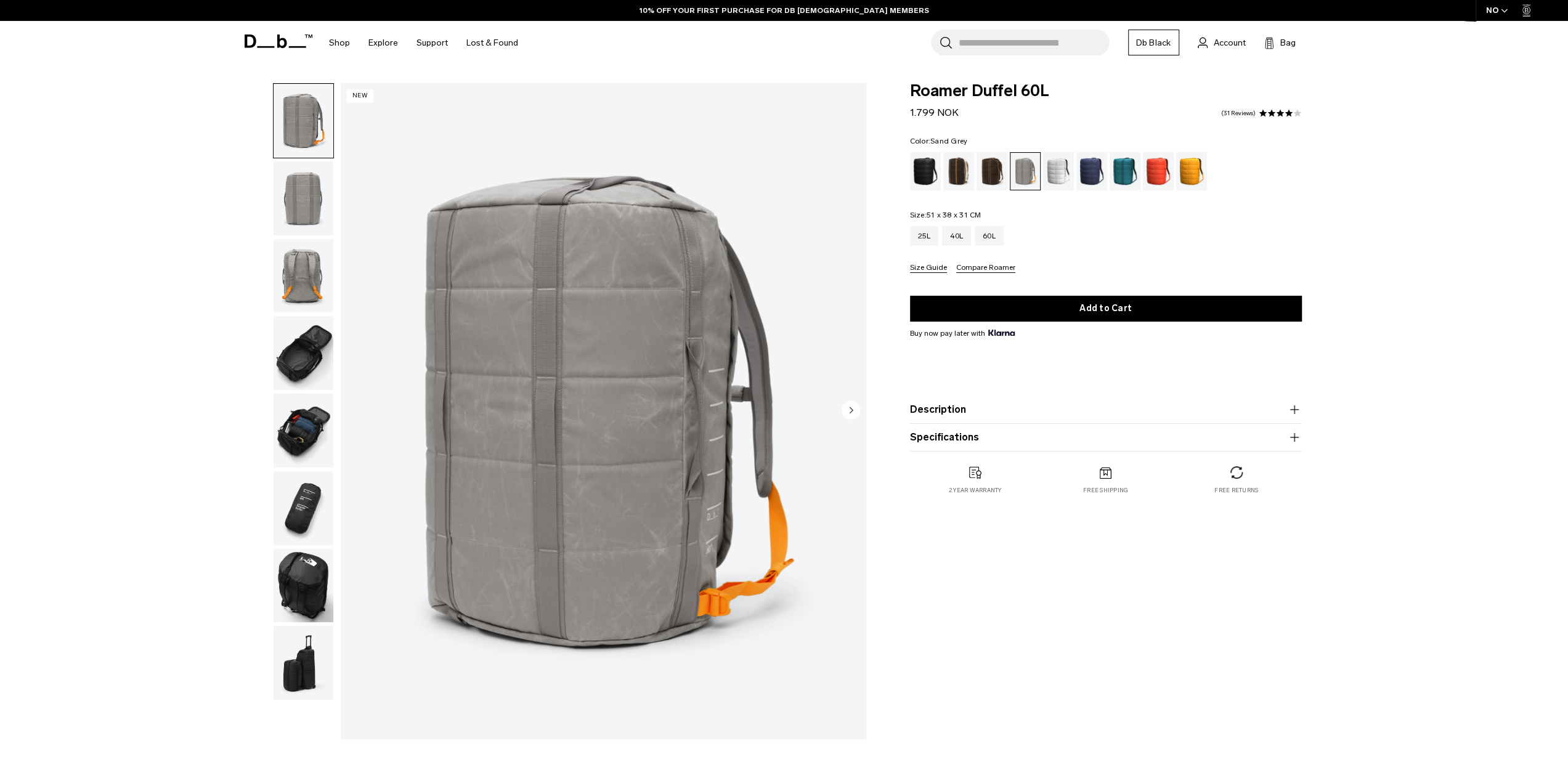
click at [846, 408] on circle "Next slide" at bounding box center [850, 410] width 19 height 19
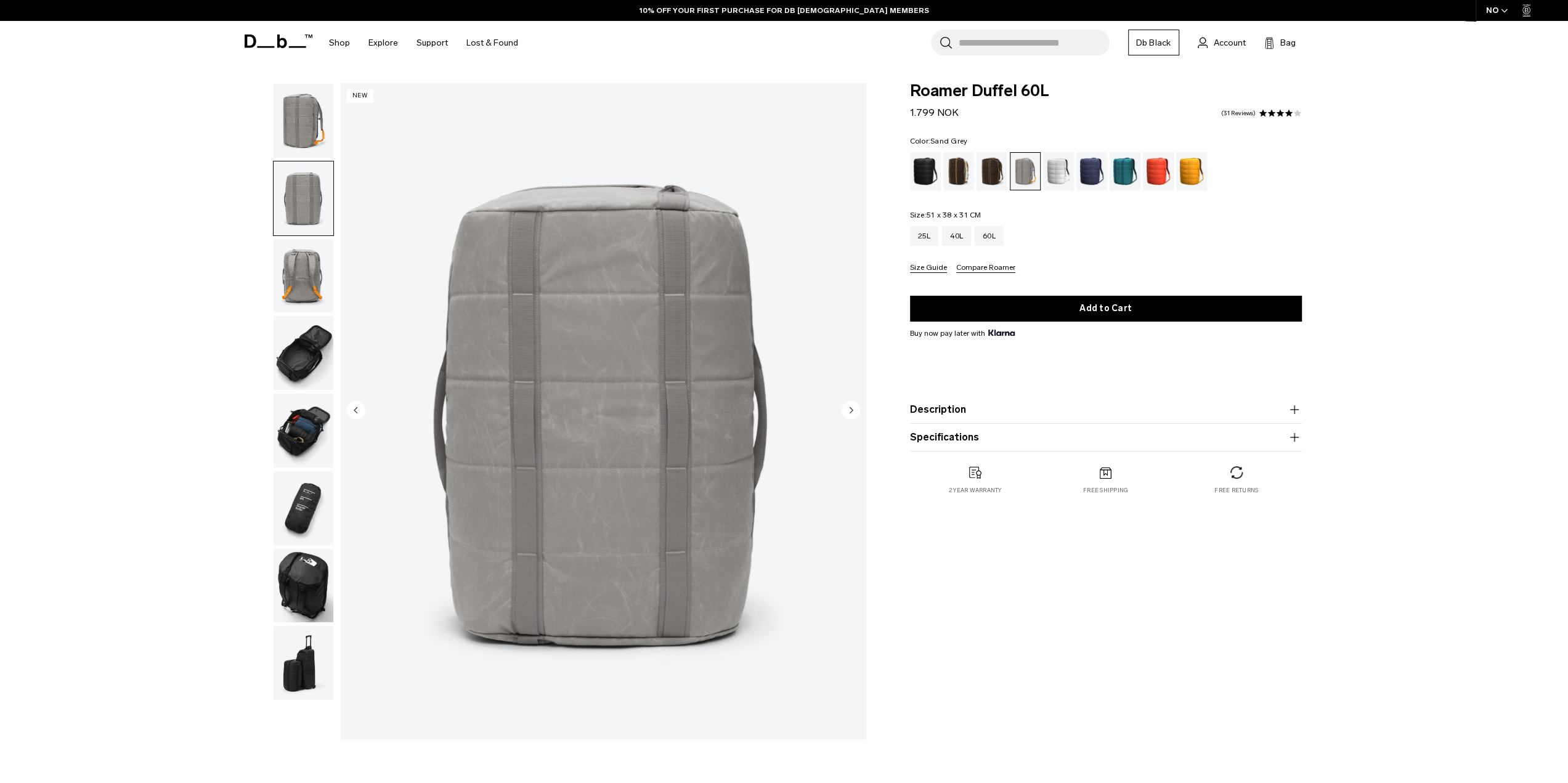
click at [846, 408] on circle "Next slide" at bounding box center [850, 410] width 19 height 19
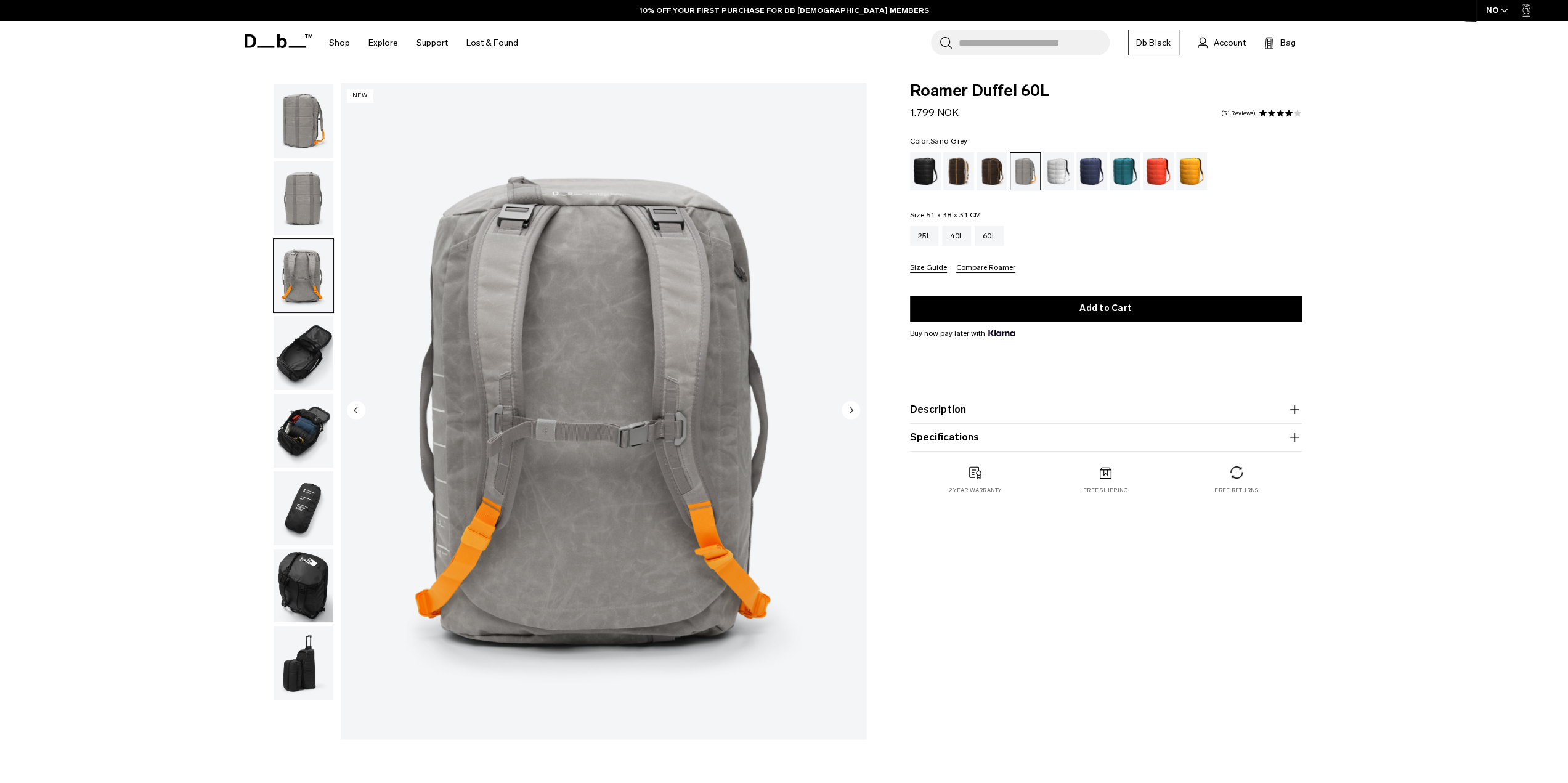
click at [846, 408] on circle "Next slide" at bounding box center [850, 410] width 19 height 19
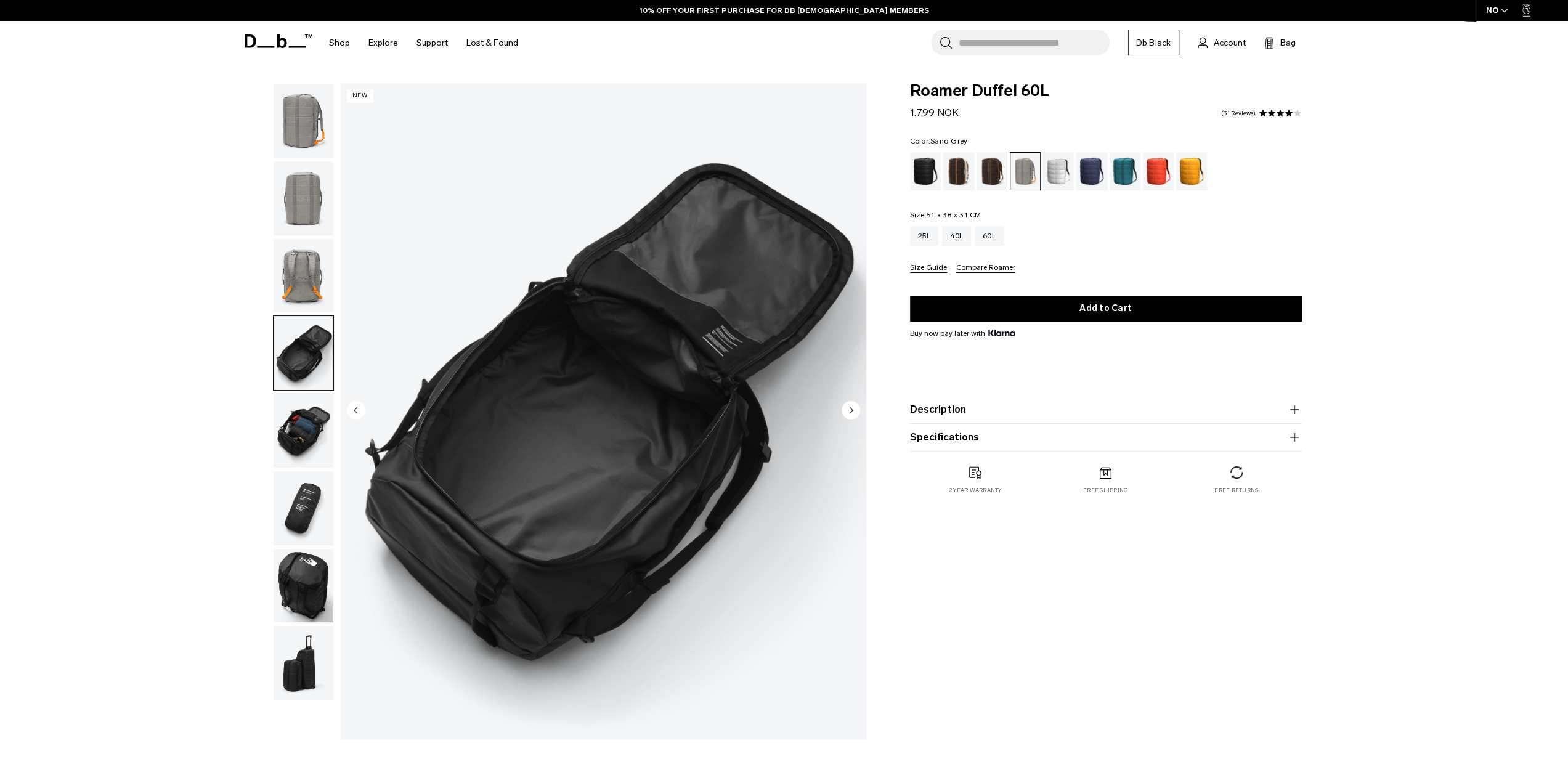
click at [846, 408] on circle "Next slide" at bounding box center [850, 410] width 19 height 19
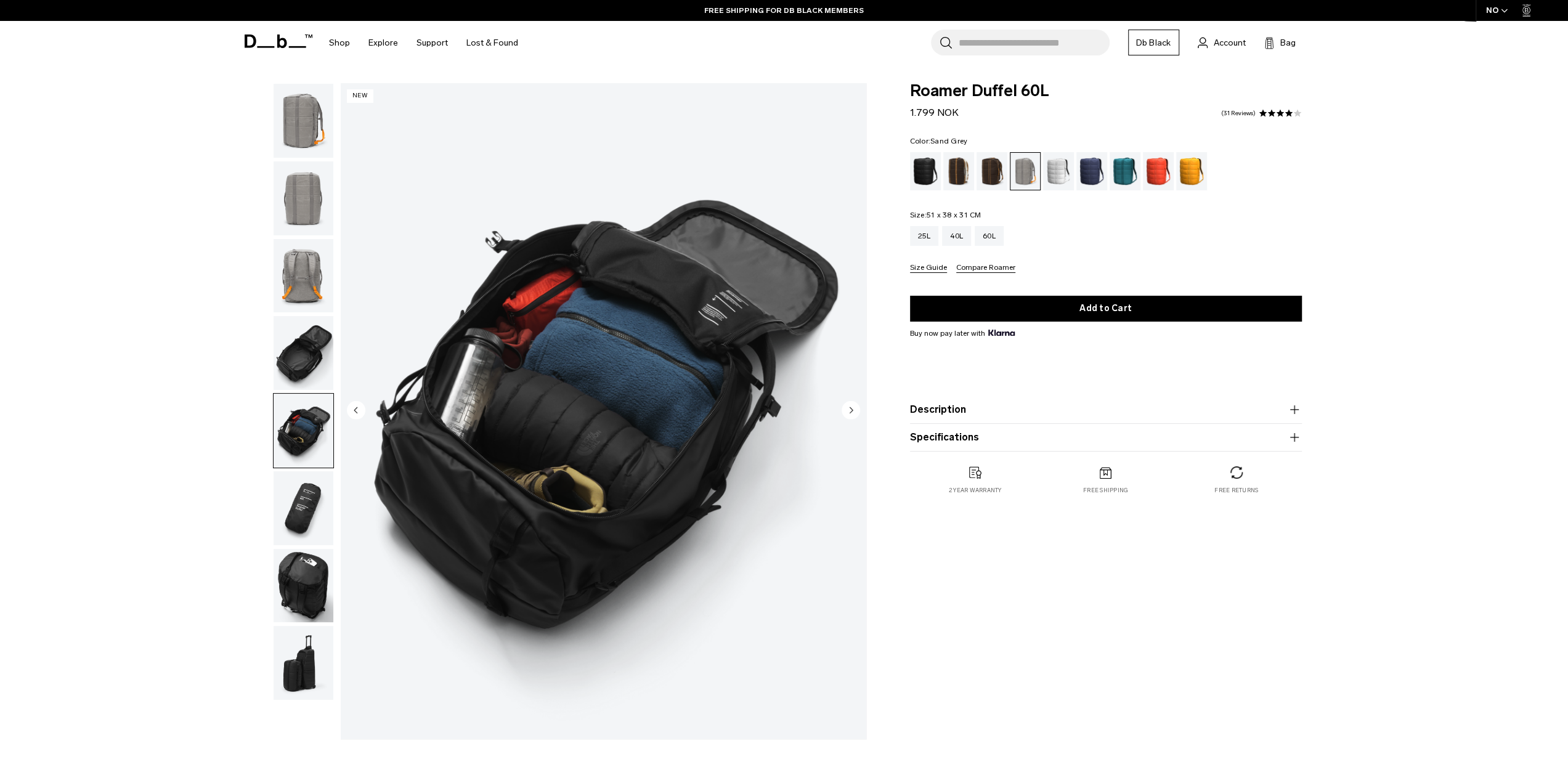
click at [846, 408] on circle "Next slide" at bounding box center [850, 410] width 19 height 19
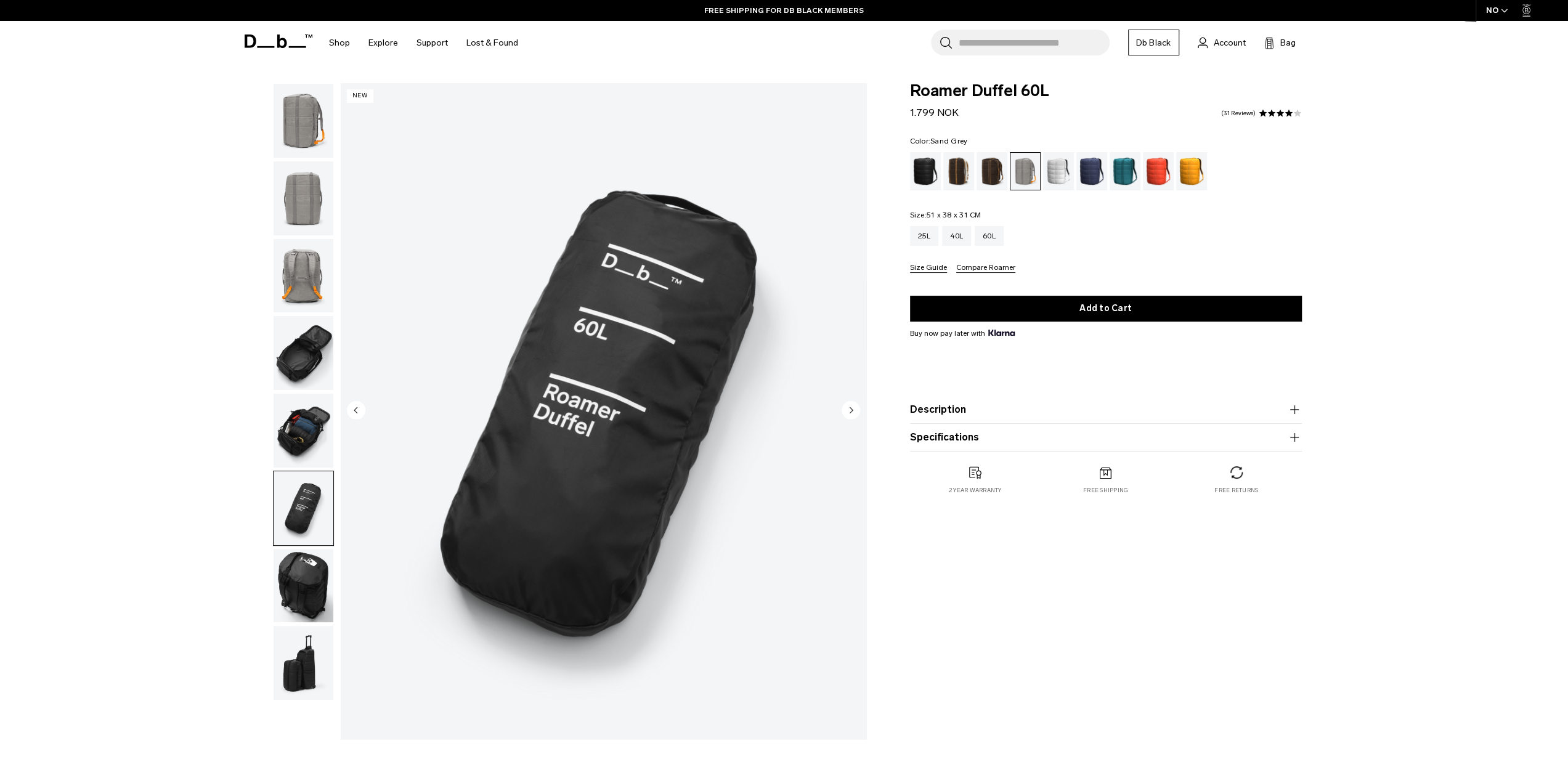
click at [846, 408] on circle "Next slide" at bounding box center [850, 410] width 19 height 19
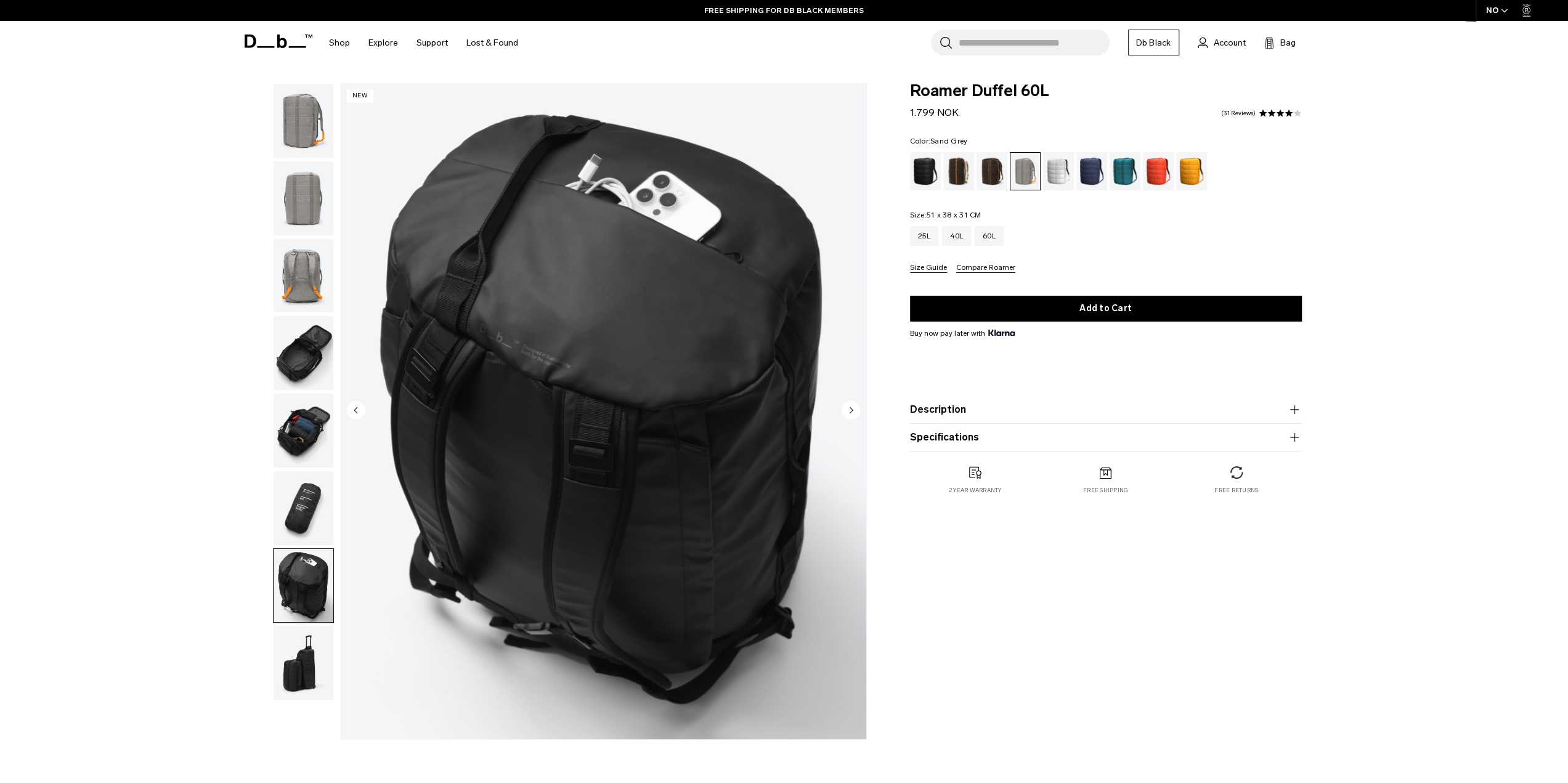
click at [846, 408] on circle "Next slide" at bounding box center [850, 410] width 19 height 19
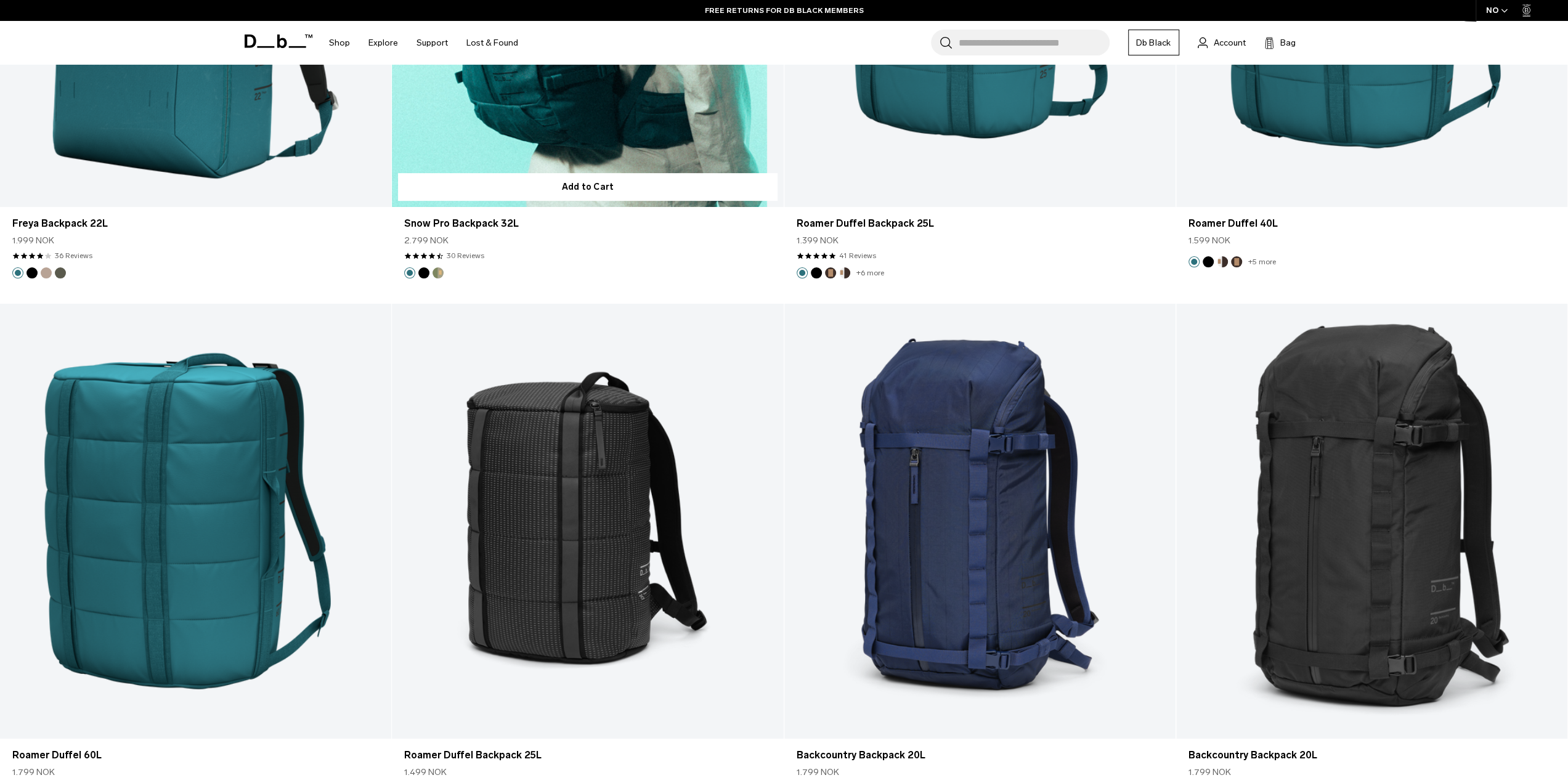
scroll to position [5304, 0]
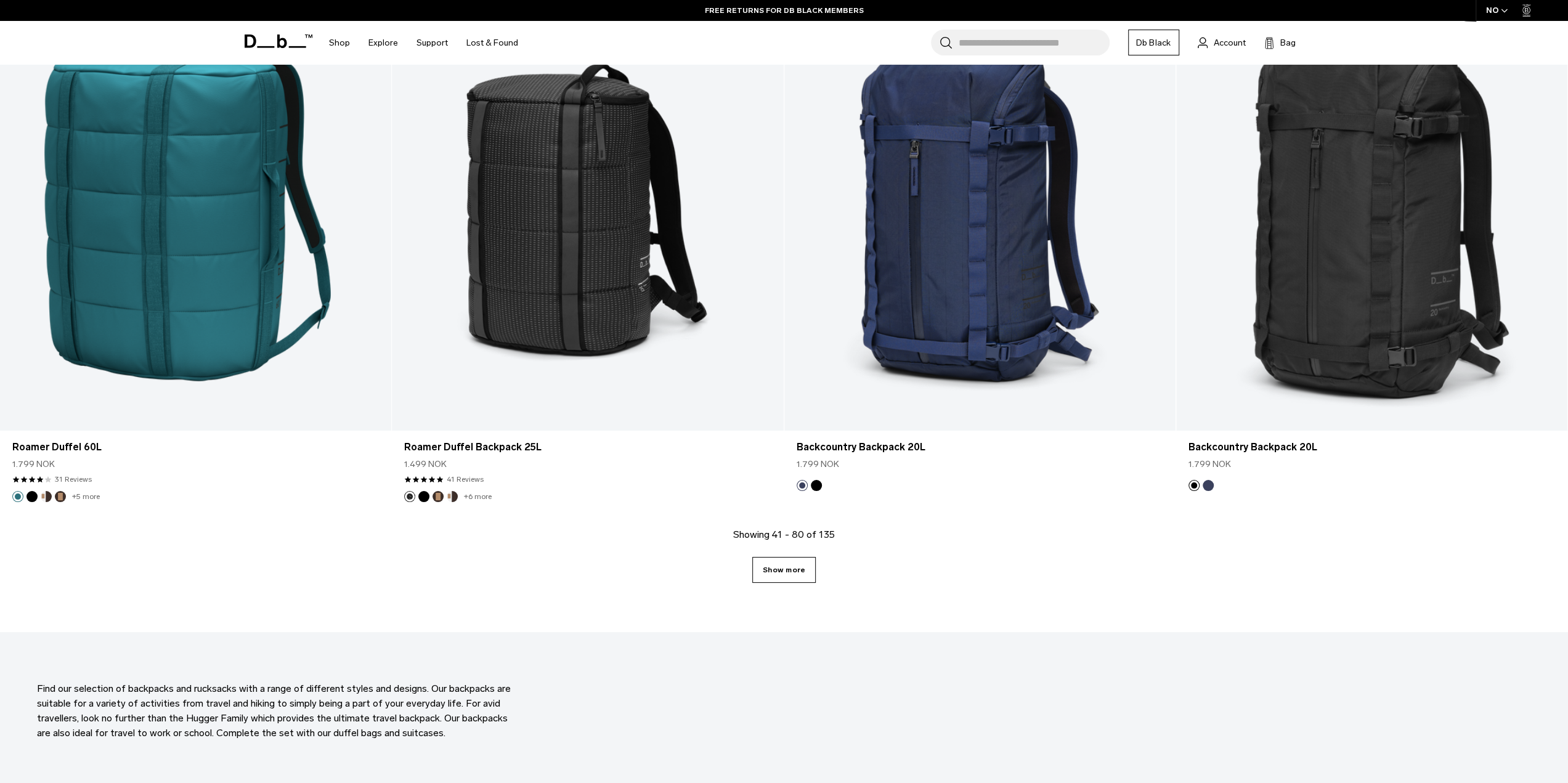
click at [782, 570] on link "Show more" at bounding box center [784, 570] width 63 height 26
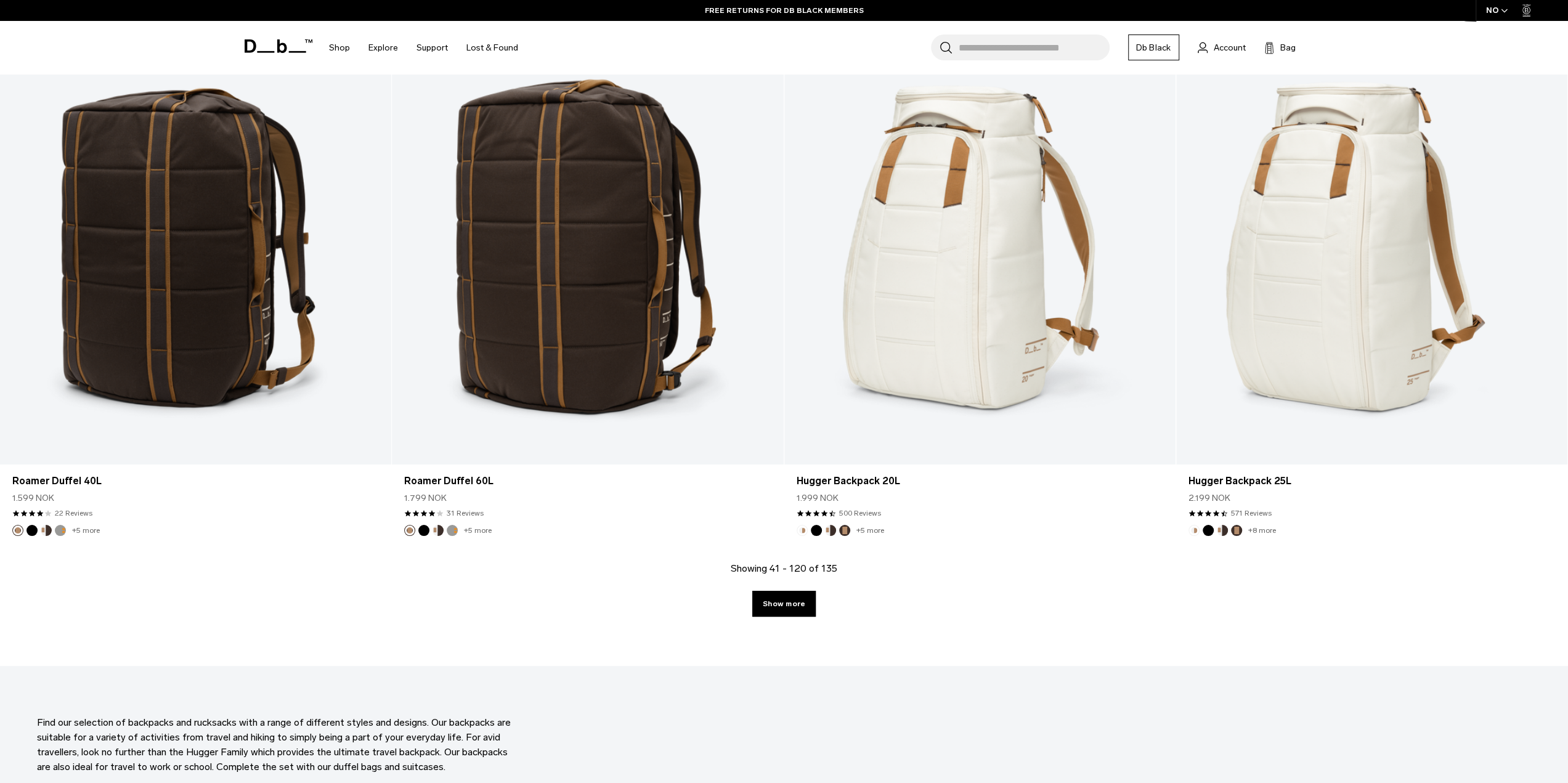
scroll to position [10859, 0]
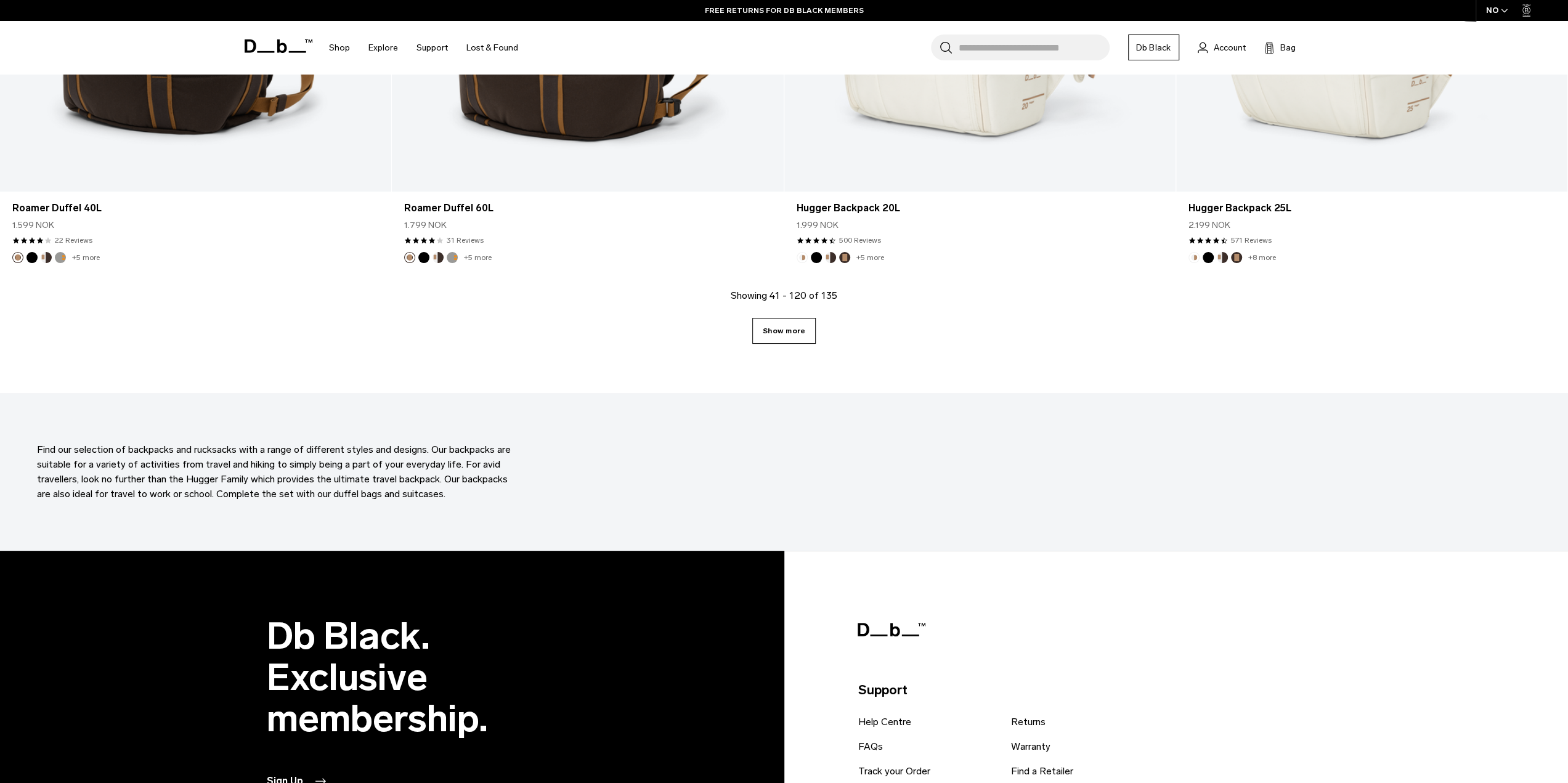
click at [787, 333] on link "Show more" at bounding box center [784, 331] width 63 height 26
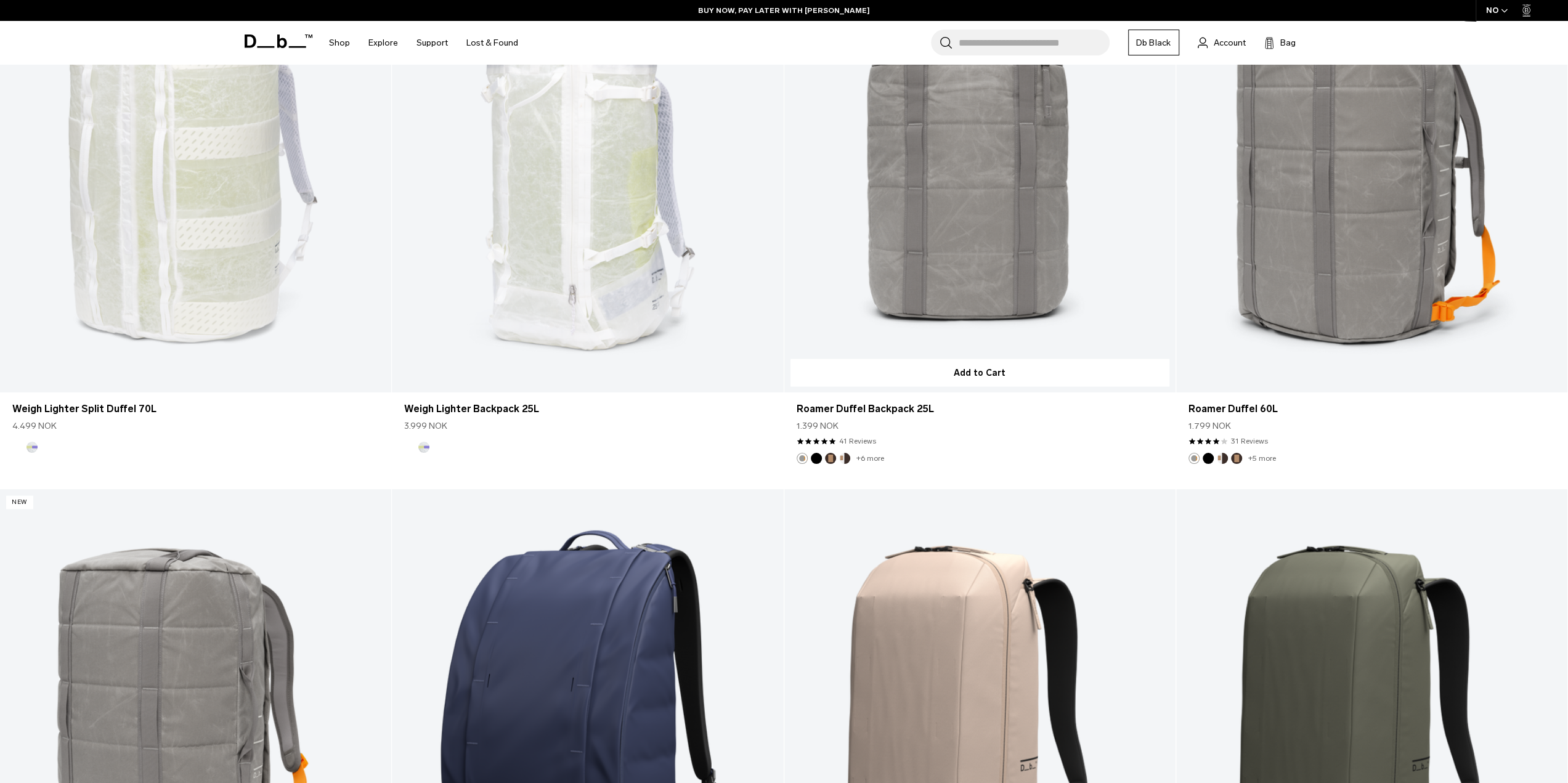
scroll to position [11598, 0]
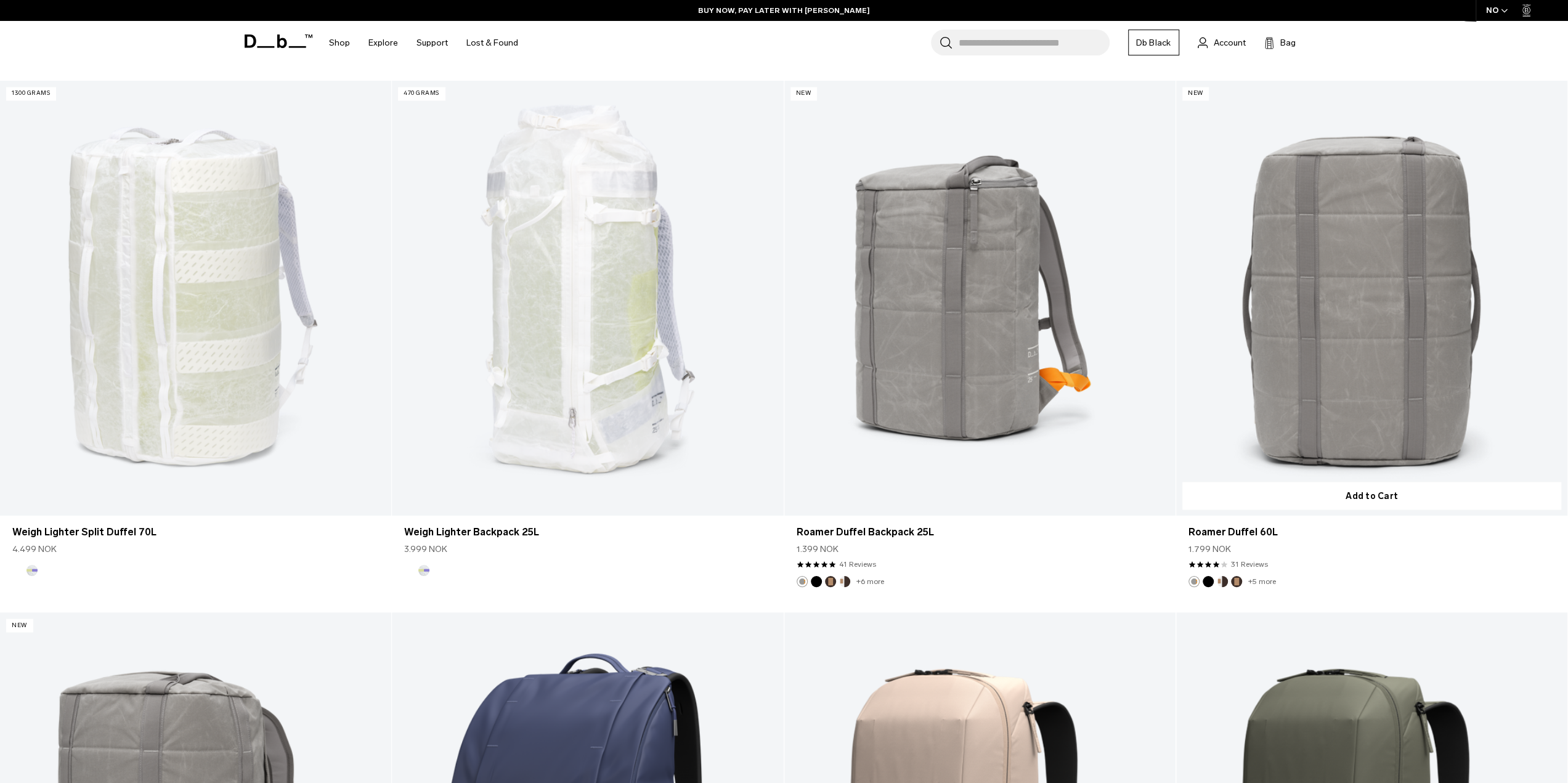
click at [1308, 404] on link "Roamer Duffel 60L" at bounding box center [1371, 298] width 391 height 435
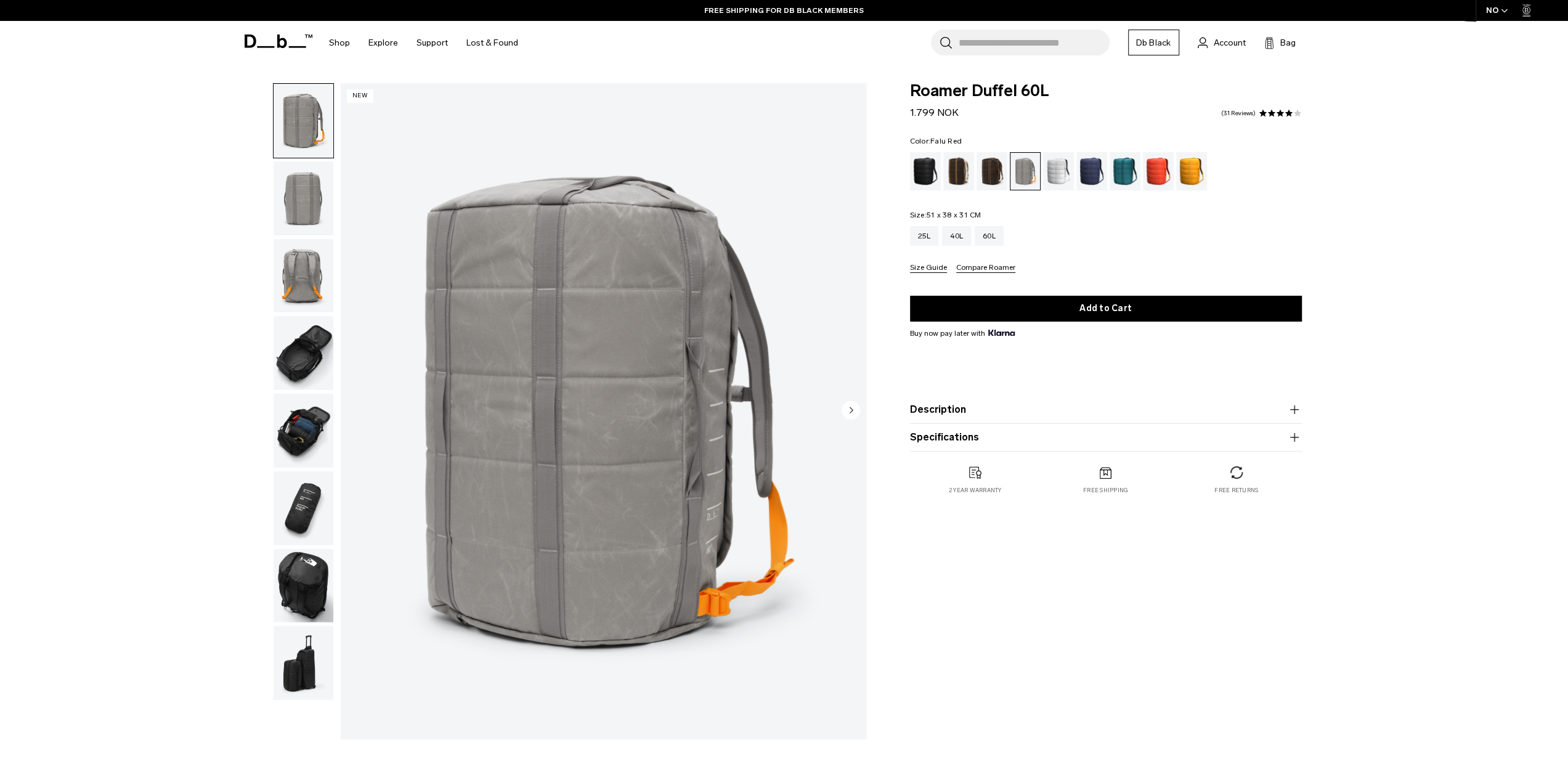
click at [1158, 175] on div "Falu Red" at bounding box center [1159, 171] width 32 height 38
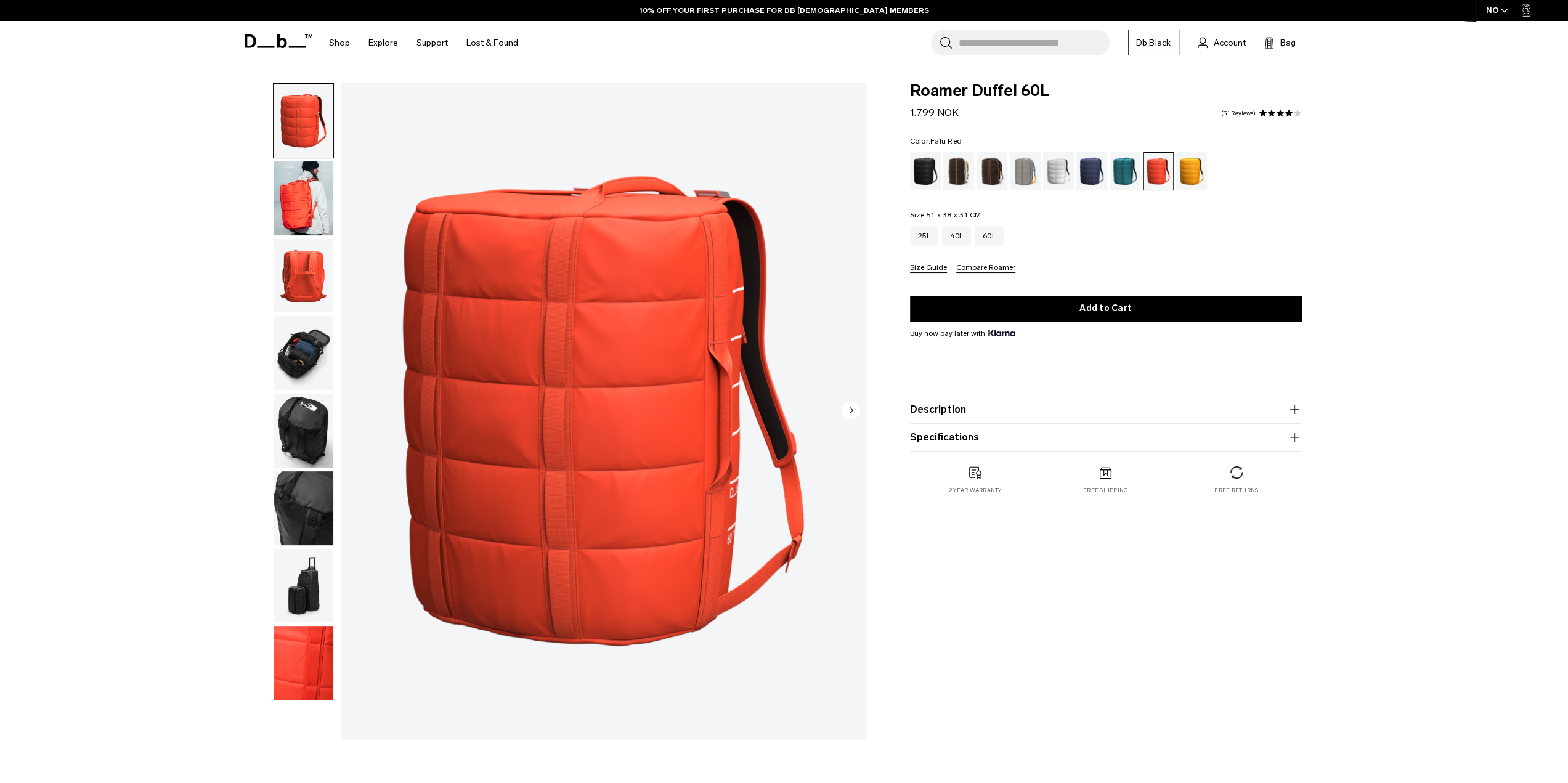
click at [854, 410] on circle "Next slide" at bounding box center [850, 410] width 19 height 19
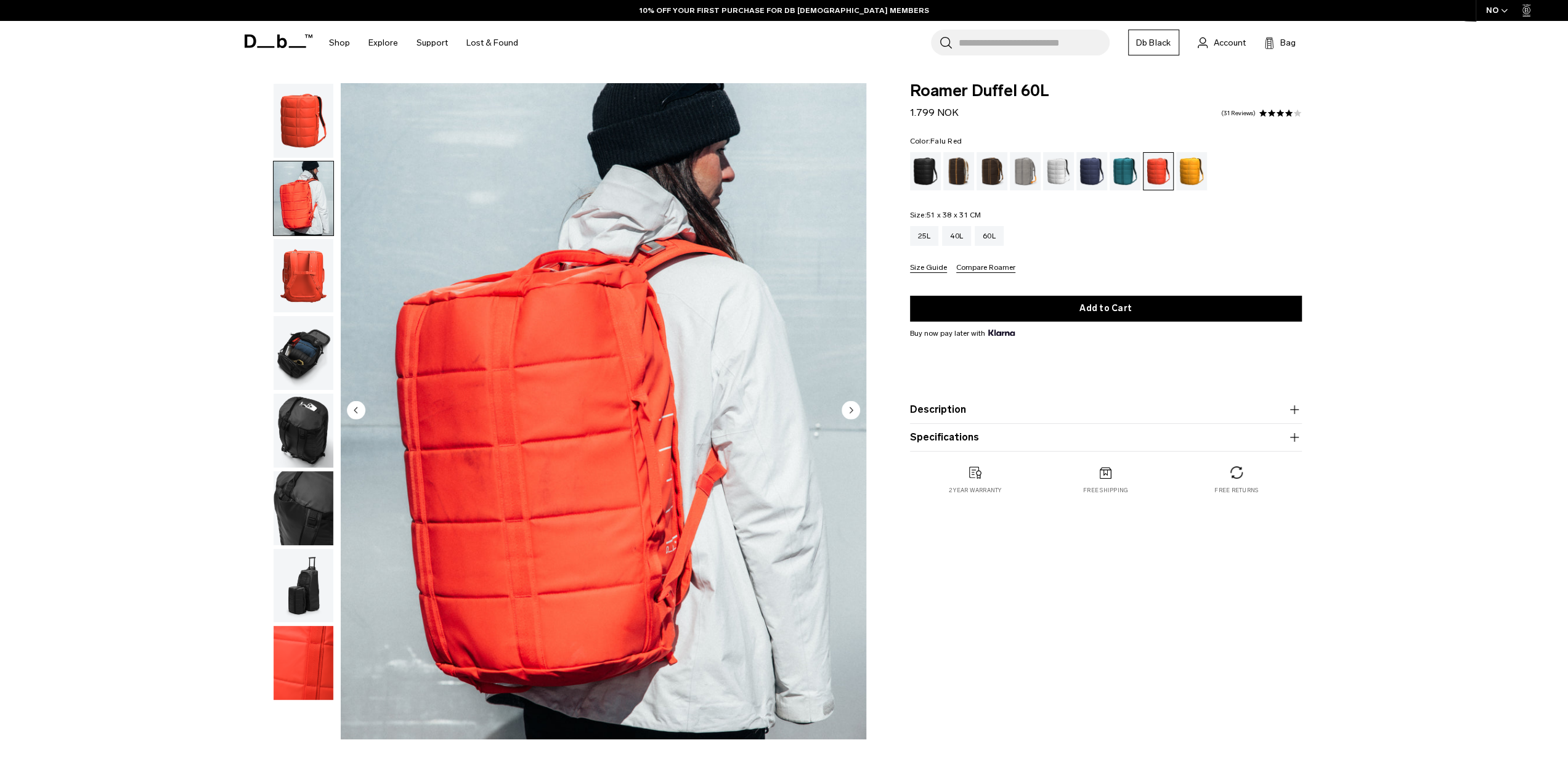
click at [850, 410] on icon "Next slide" at bounding box center [851, 410] width 3 height 5
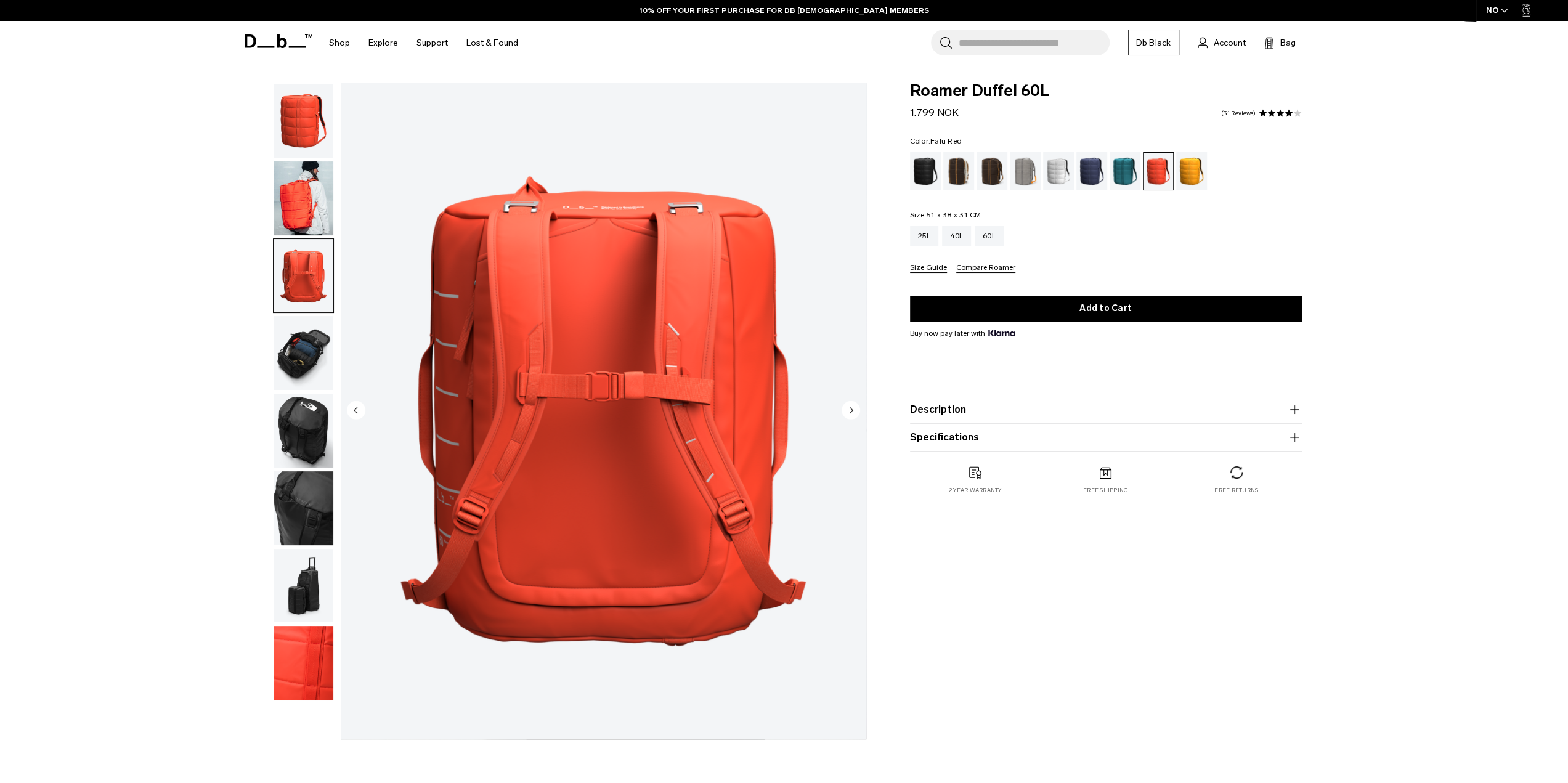
click at [850, 410] on icon "Next slide" at bounding box center [851, 410] width 3 height 5
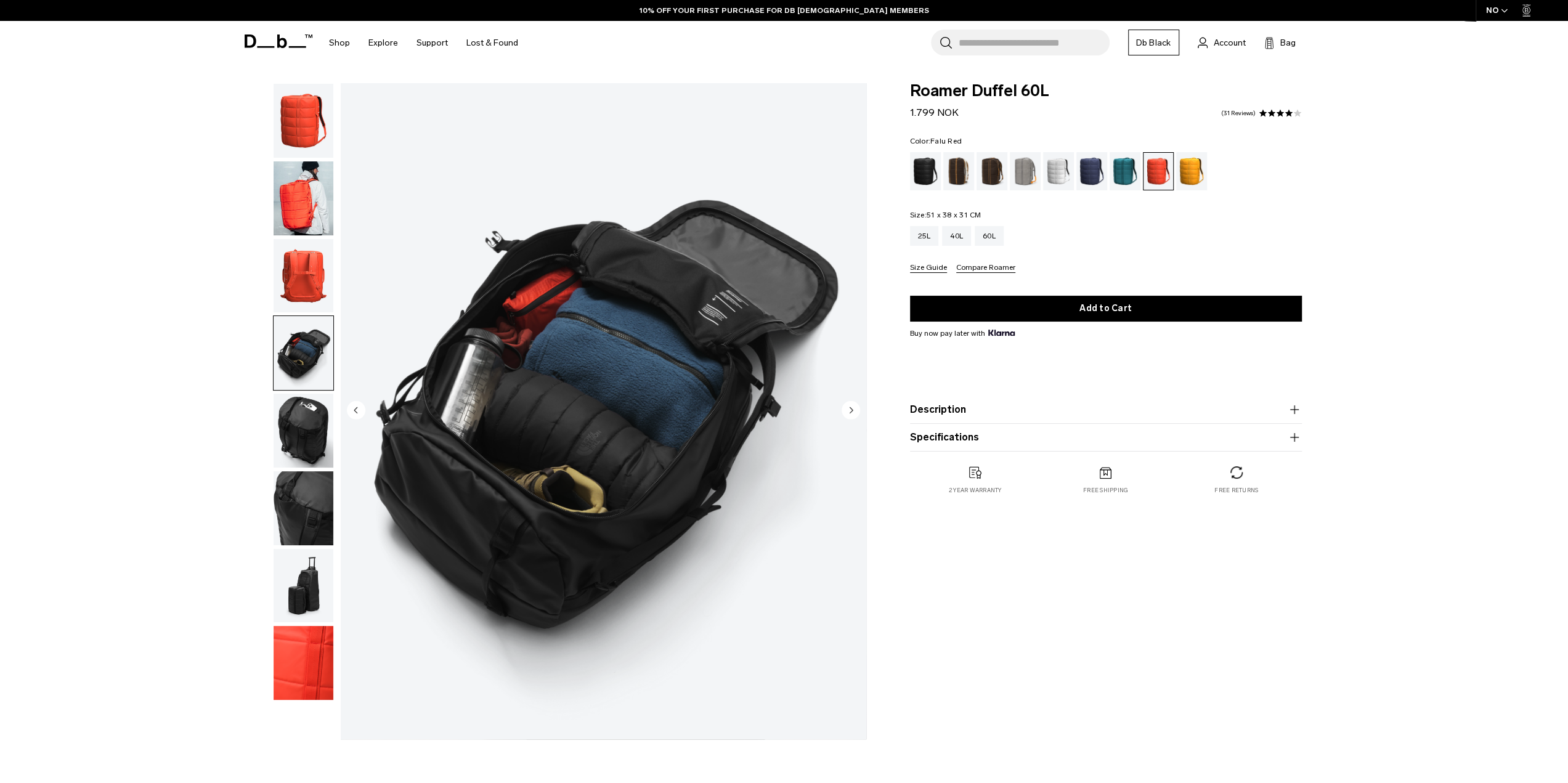
click at [850, 410] on icon "Next slide" at bounding box center [851, 410] width 3 height 5
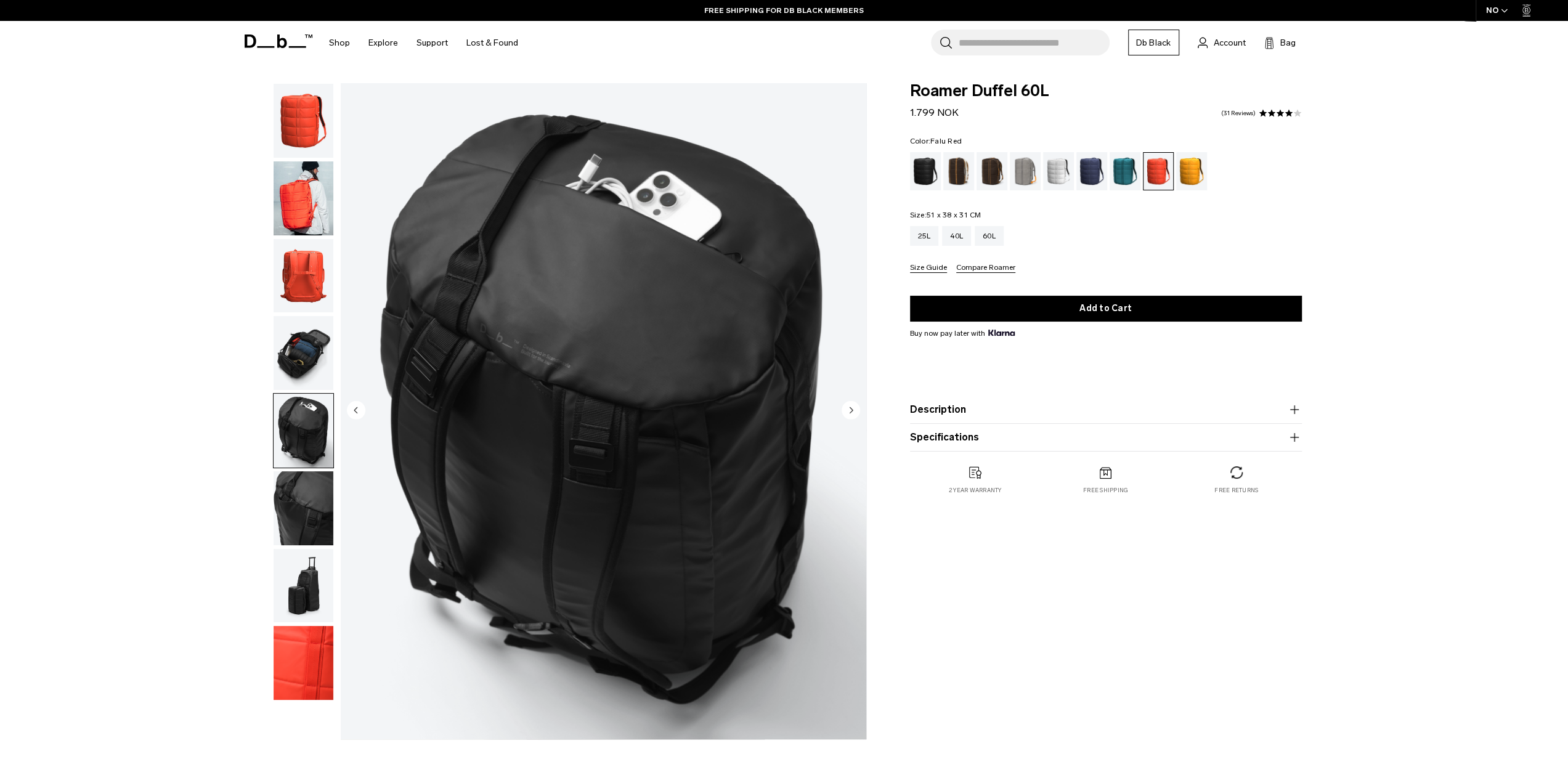
click at [850, 410] on icon "Next slide" at bounding box center [851, 410] width 3 height 5
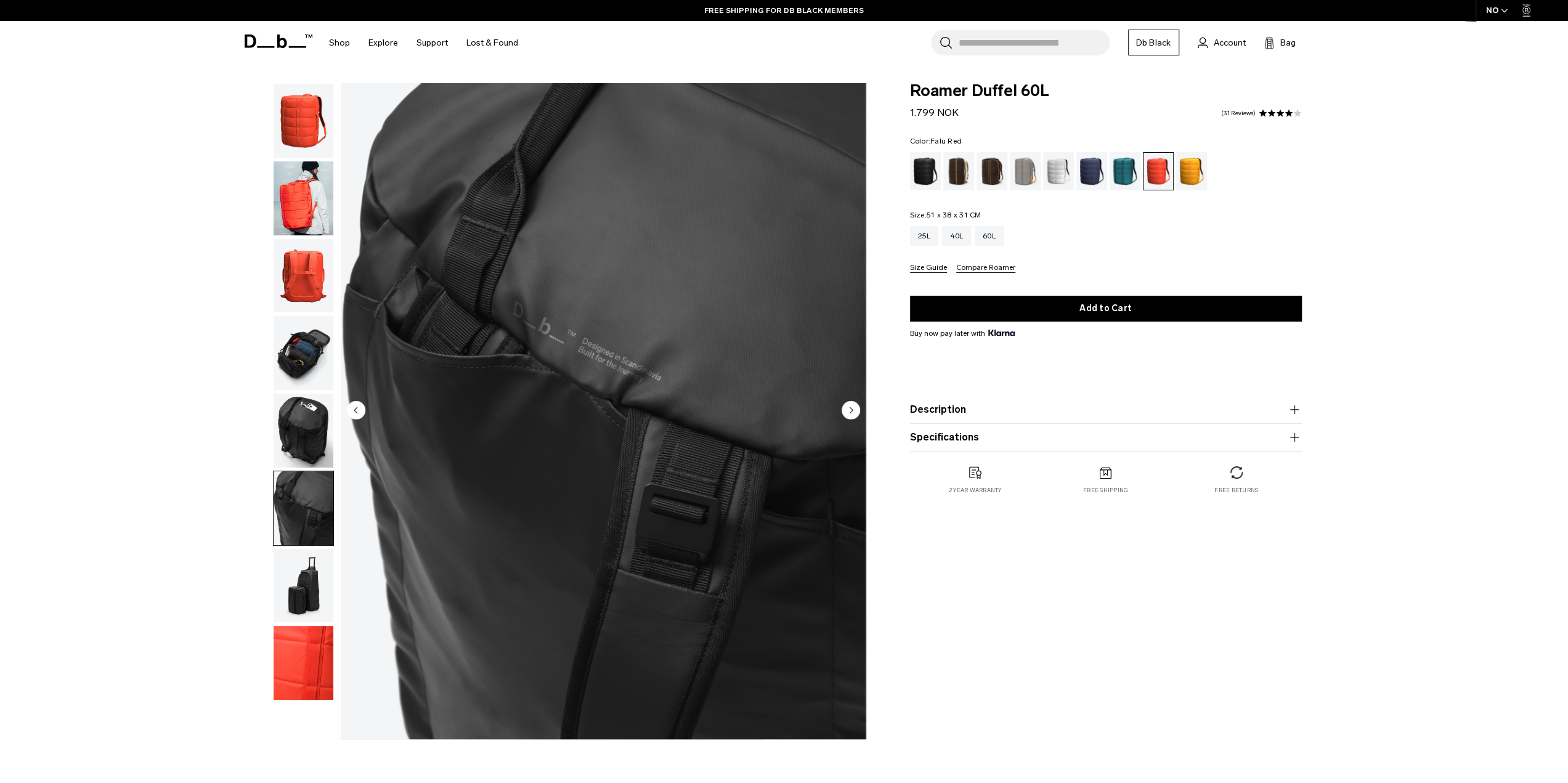
click at [850, 410] on icon "Next slide" at bounding box center [851, 410] width 3 height 5
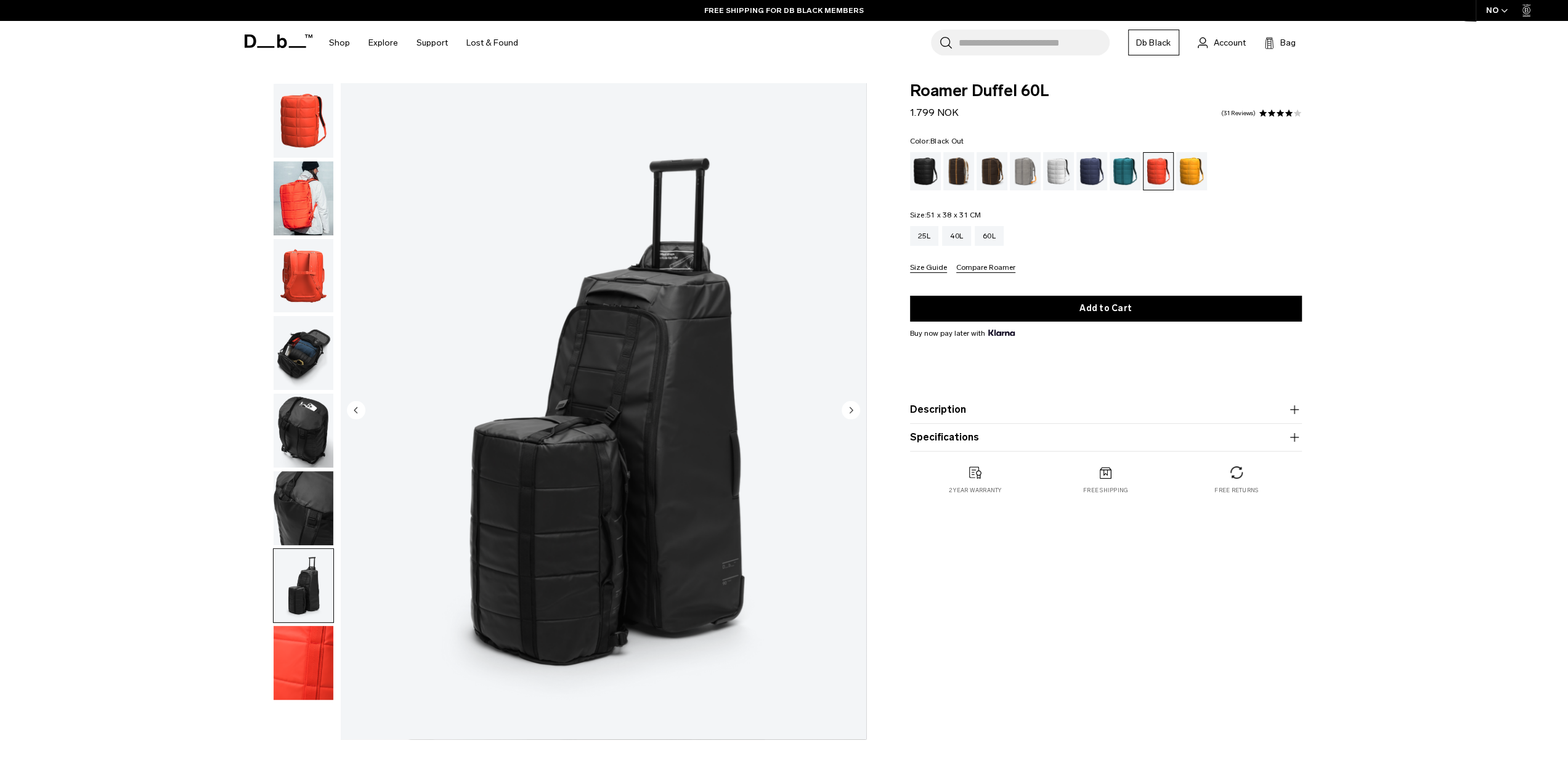
click at [927, 175] on div "Black Out" at bounding box center [926, 171] width 32 height 38
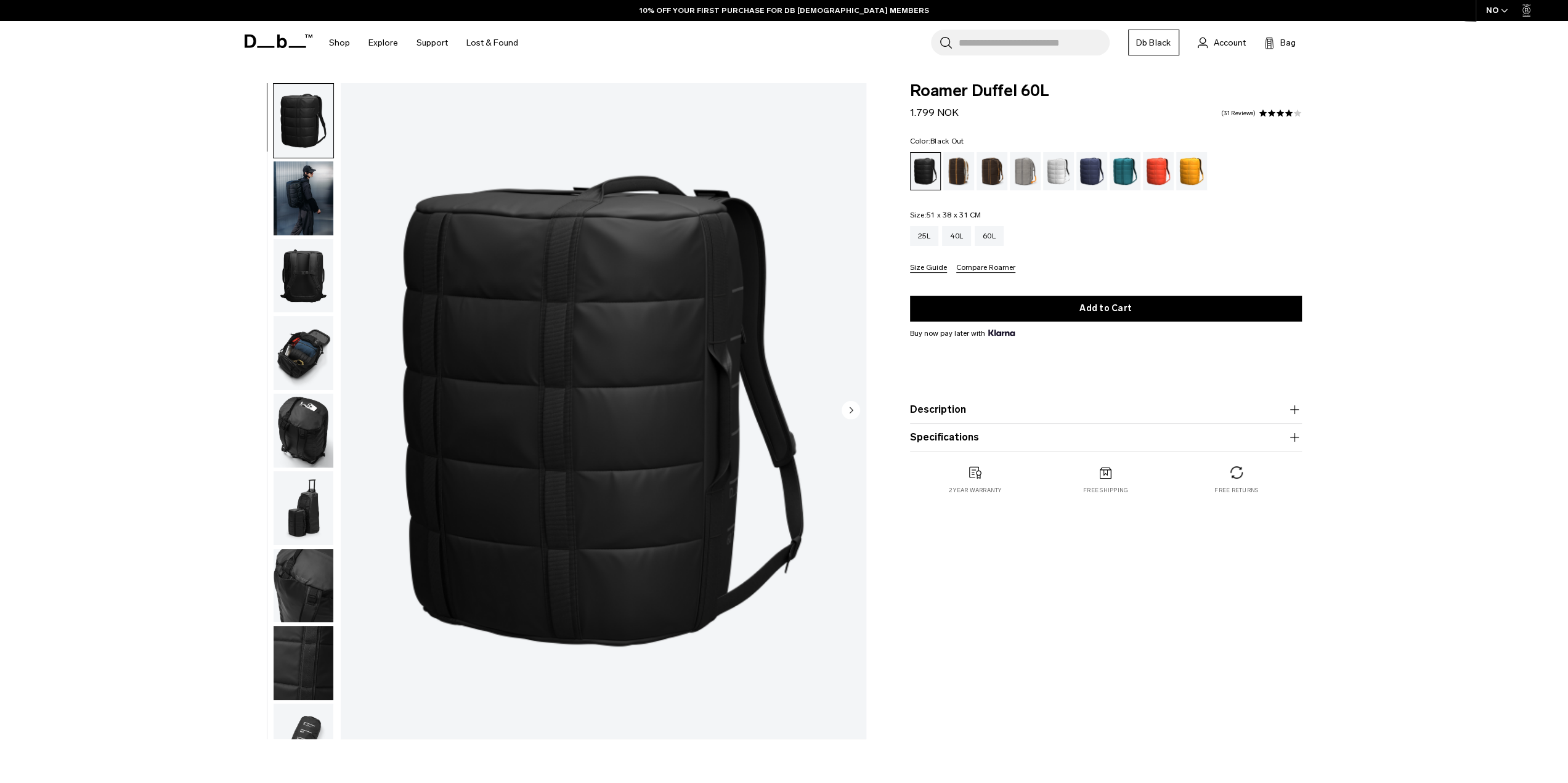
click at [852, 406] on circle "Next slide" at bounding box center [850, 410] width 19 height 19
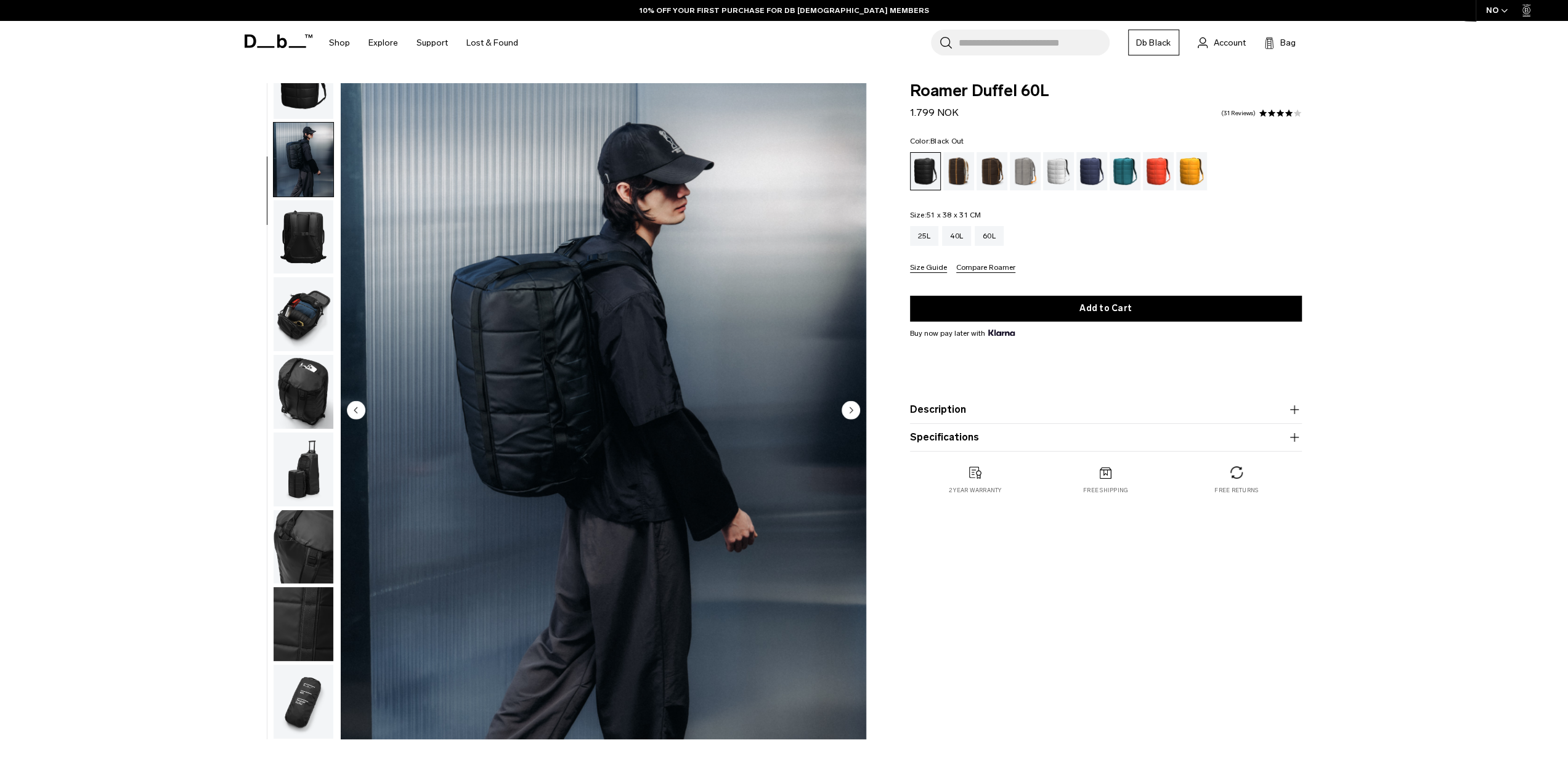
scroll to position [39, 0]
click at [851, 408] on icon "Next slide" at bounding box center [851, 410] width 3 height 5
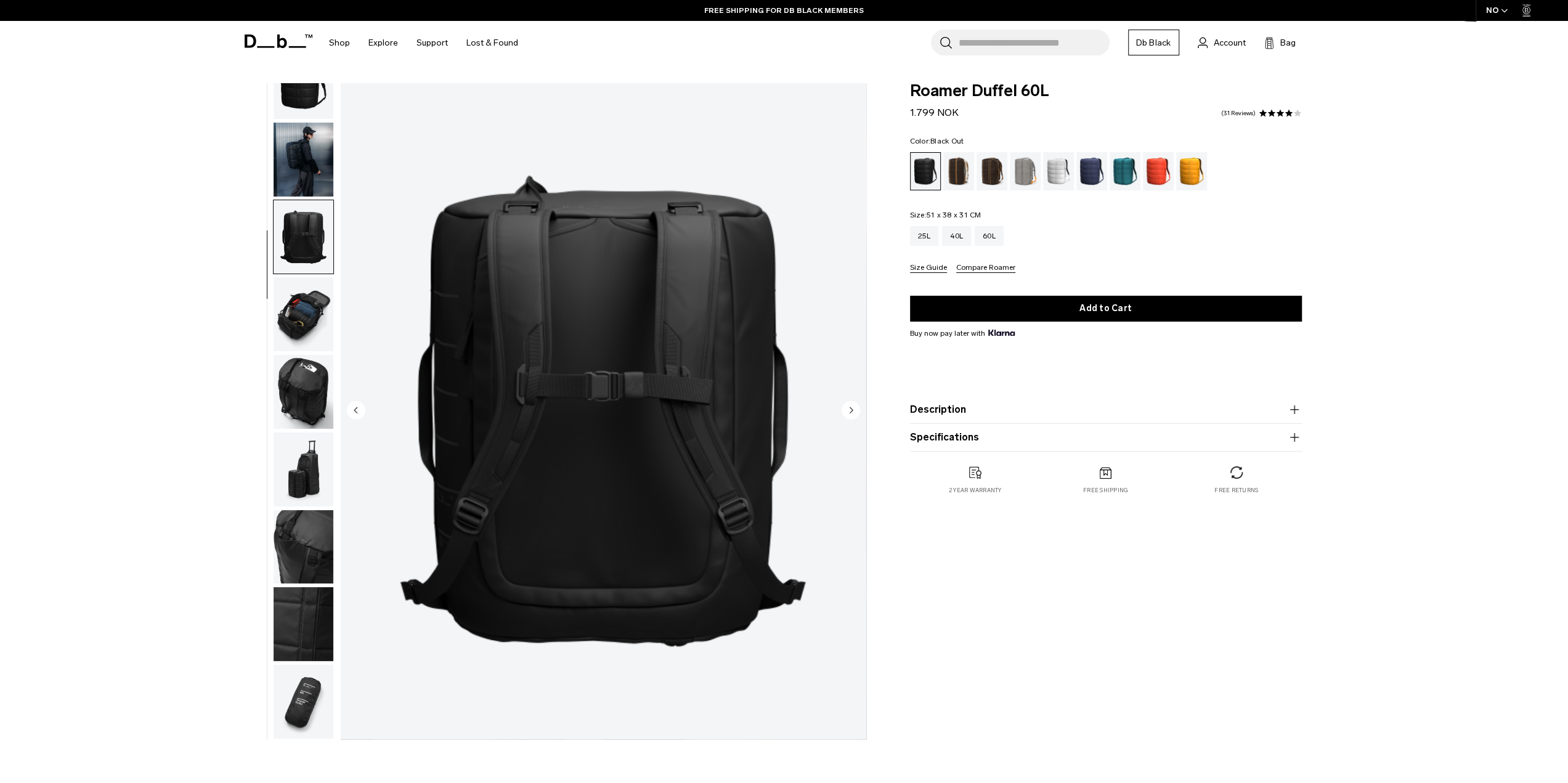
click at [851, 408] on icon "Next slide" at bounding box center [851, 410] width 3 height 5
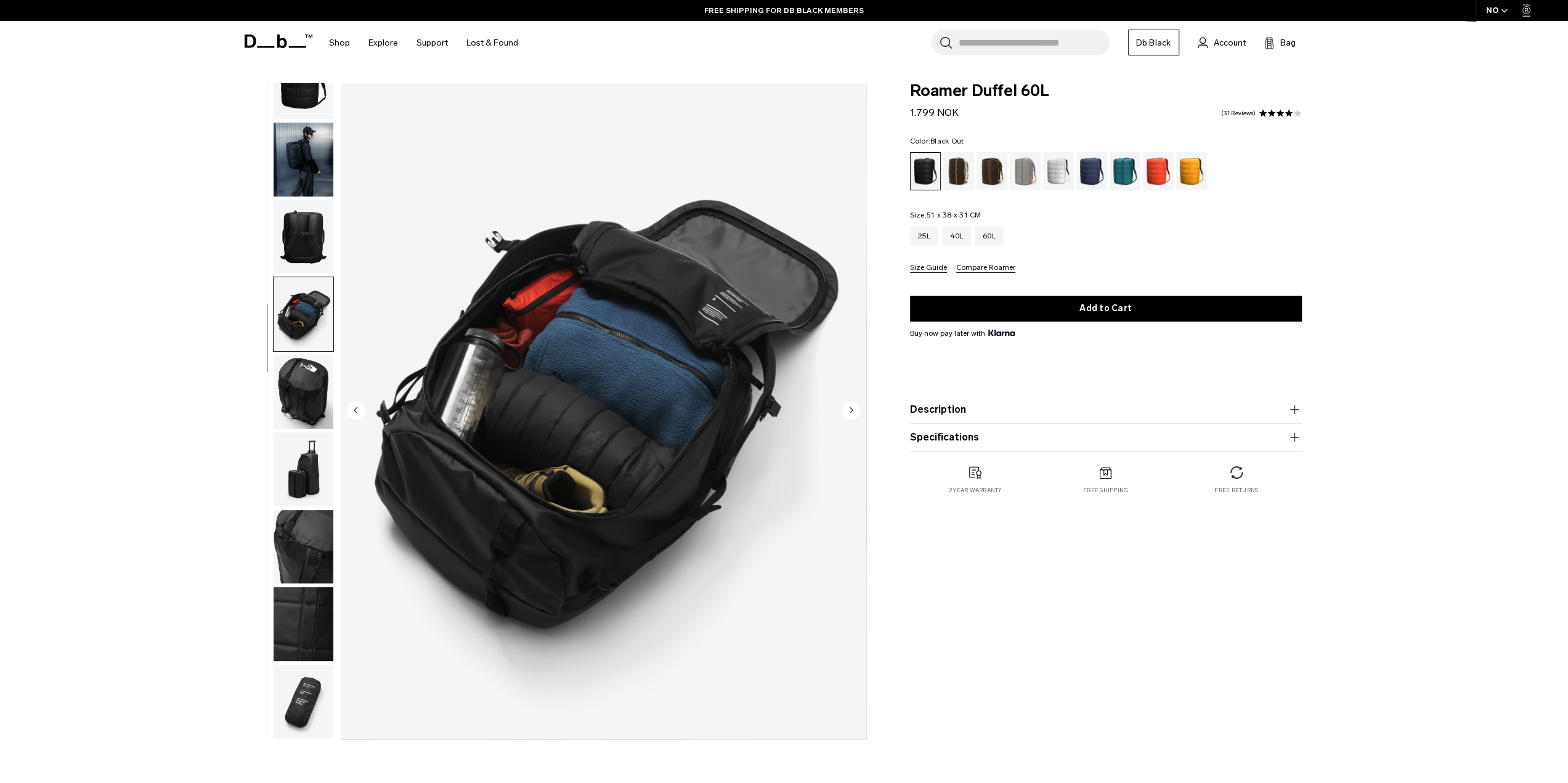
click at [851, 408] on icon "Next slide" at bounding box center [851, 410] width 3 height 5
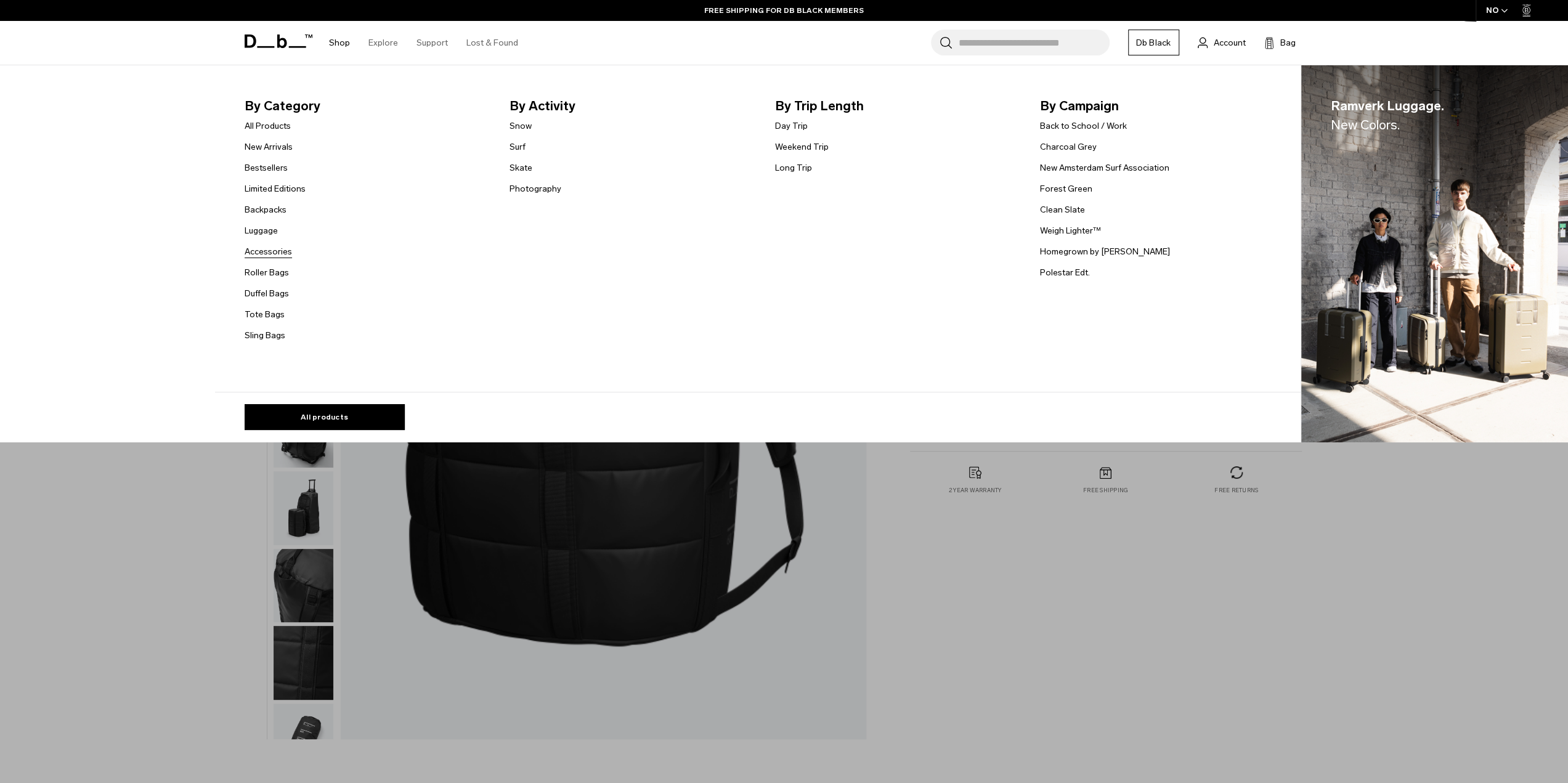
click at [262, 250] on link "Accessories" at bounding box center [268, 252] width 47 height 13
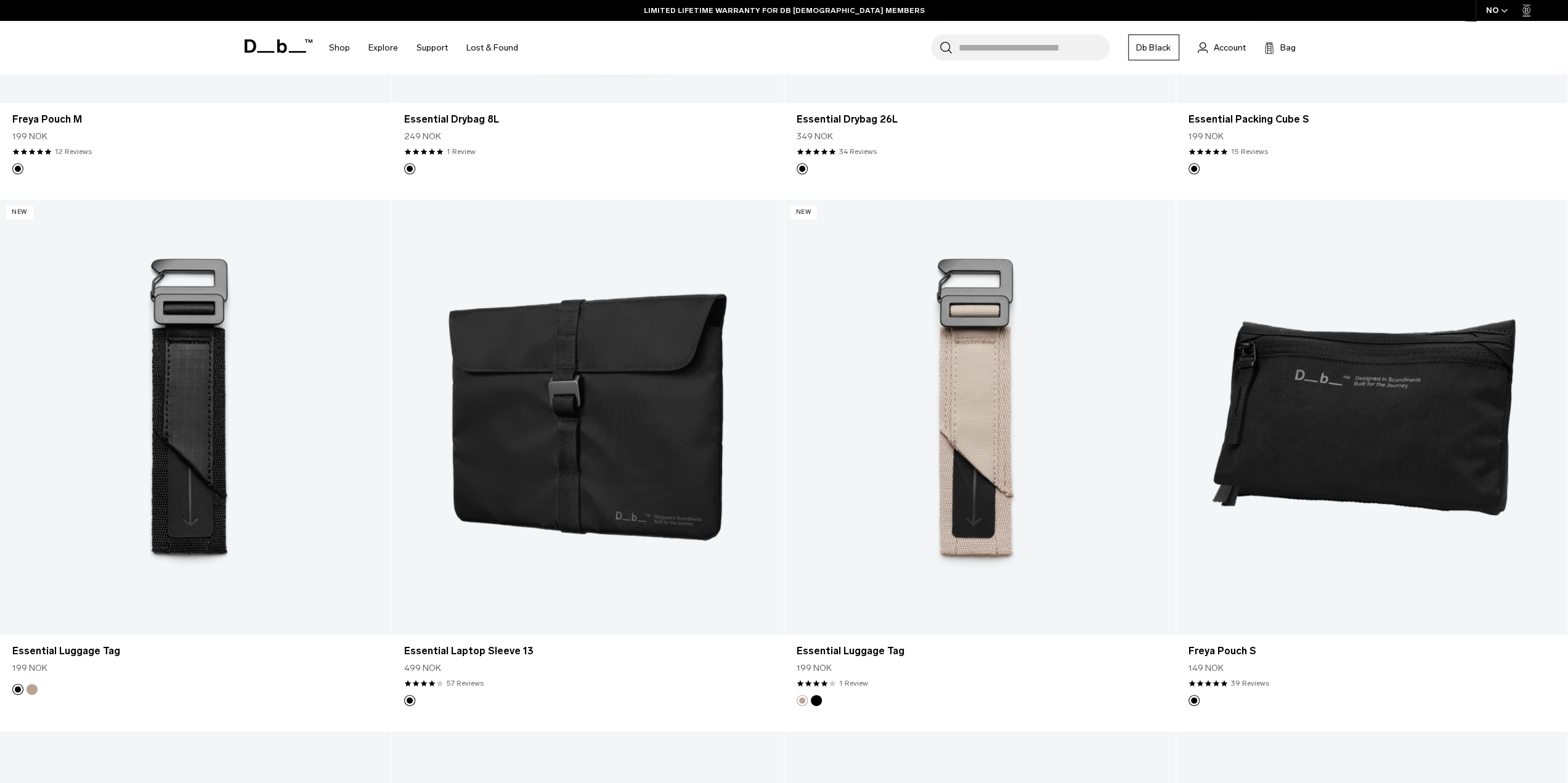
scroll to position [4498, 0]
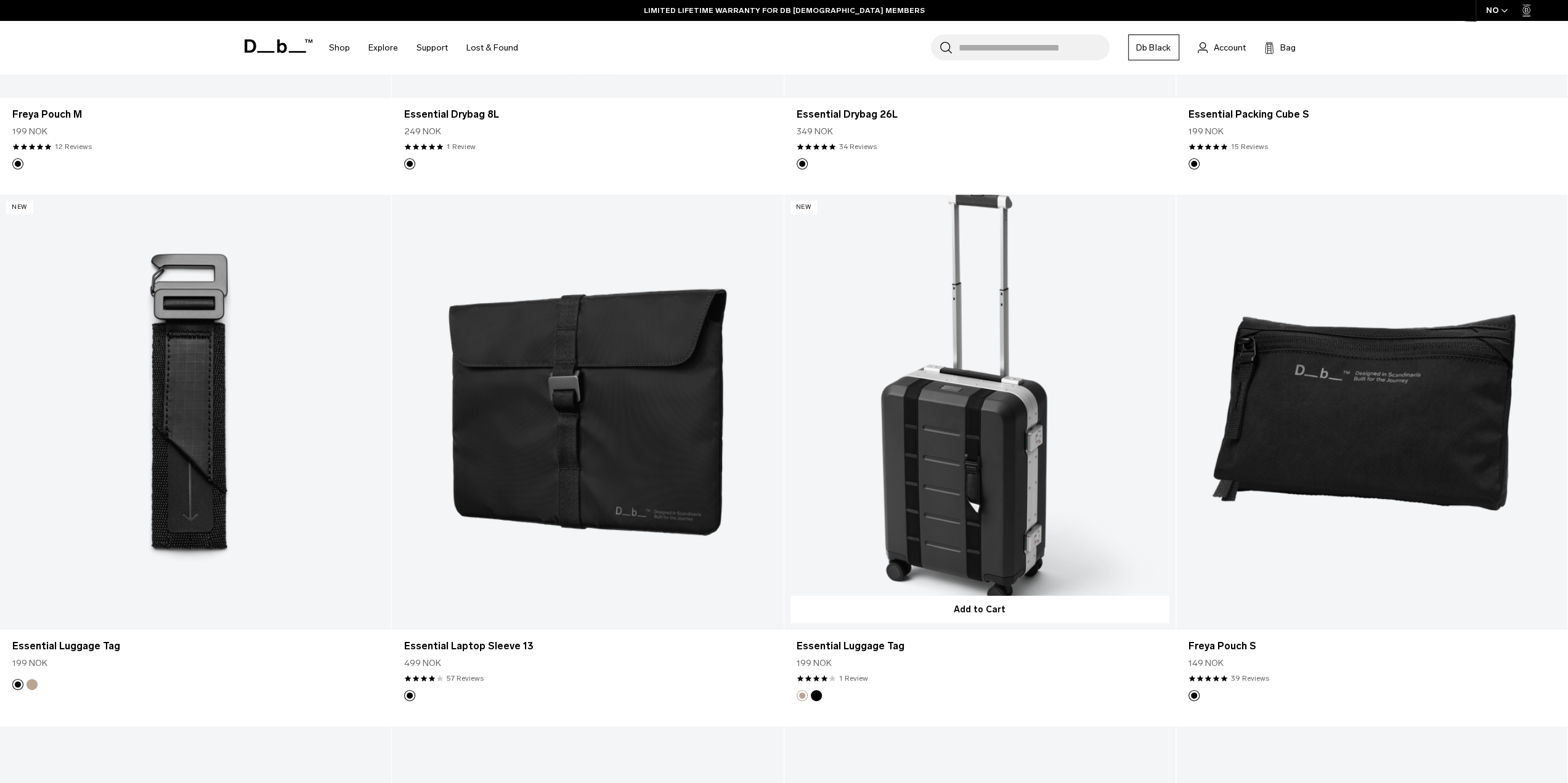
click at [962, 423] on link "Essential Luggage Tag" at bounding box center [980, 412] width 391 height 435
